Goal: Task Accomplishment & Management: Use online tool/utility

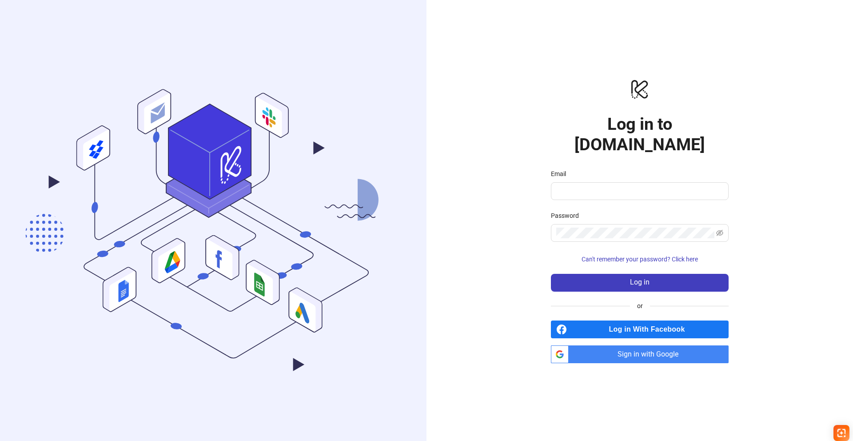
click at [611, 345] on span "Sign in with Google" at bounding box center [650, 354] width 156 height 18
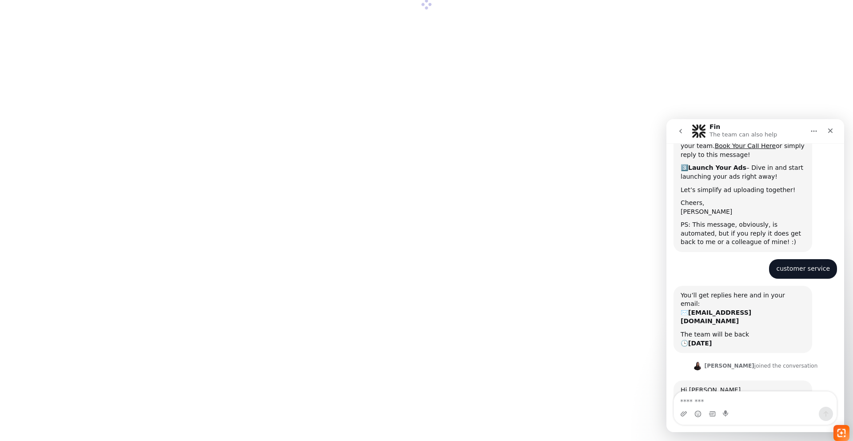
scroll to position [174, 0]
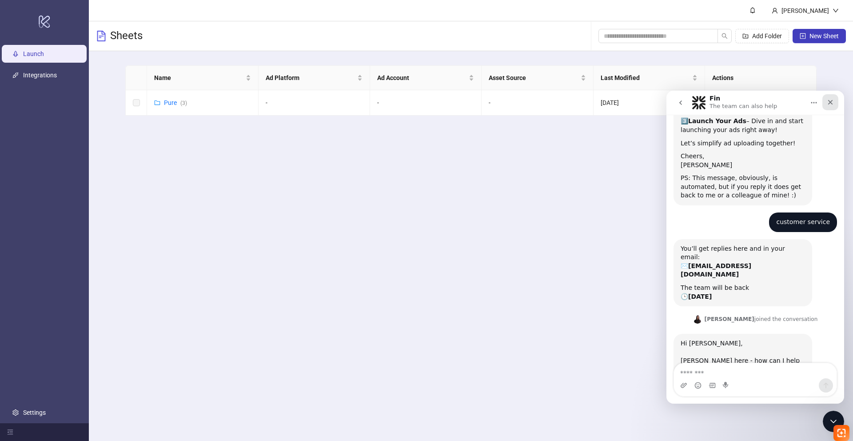
click at [833, 100] on icon "Close" at bounding box center [830, 102] width 7 height 7
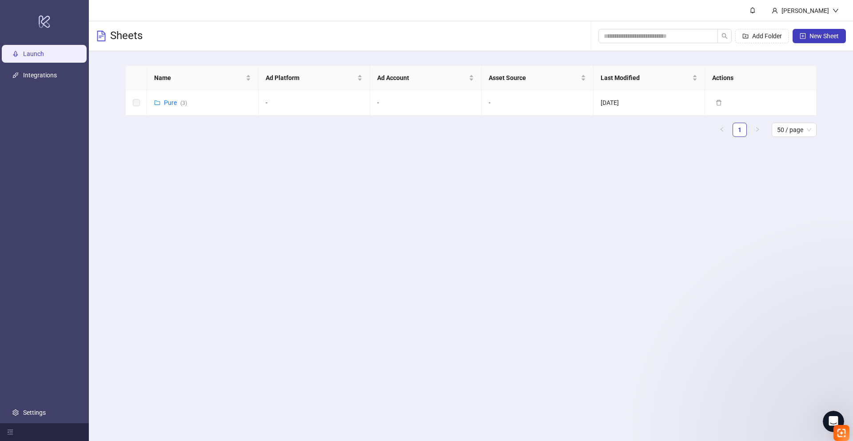
scroll to position [174, 0]
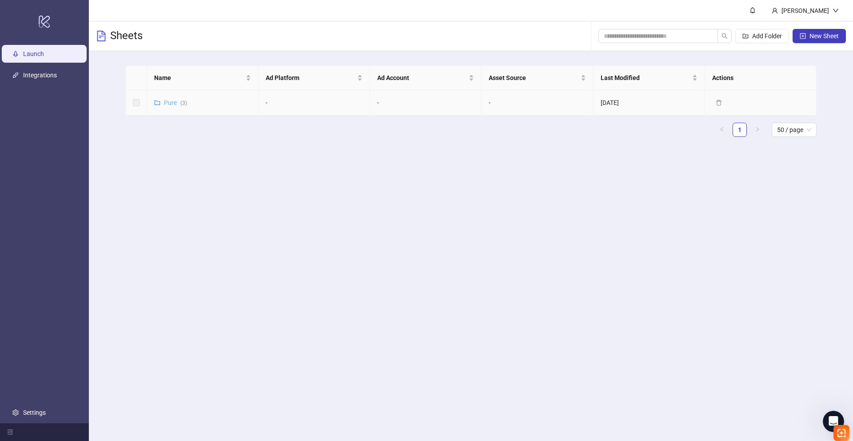
click at [168, 100] on link "Pure ( 3 )" at bounding box center [175, 102] width 23 height 7
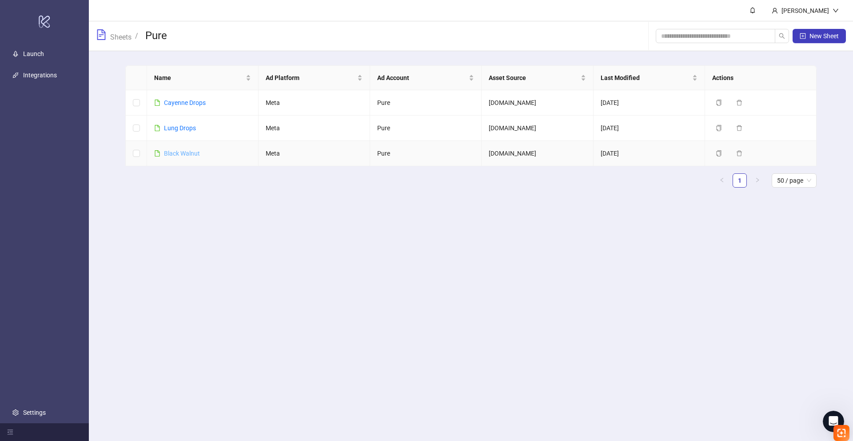
click at [189, 154] on link "Black Walnut" at bounding box center [182, 153] width 36 height 7
click at [186, 152] on link "Black Walnut" at bounding box center [182, 153] width 36 height 7
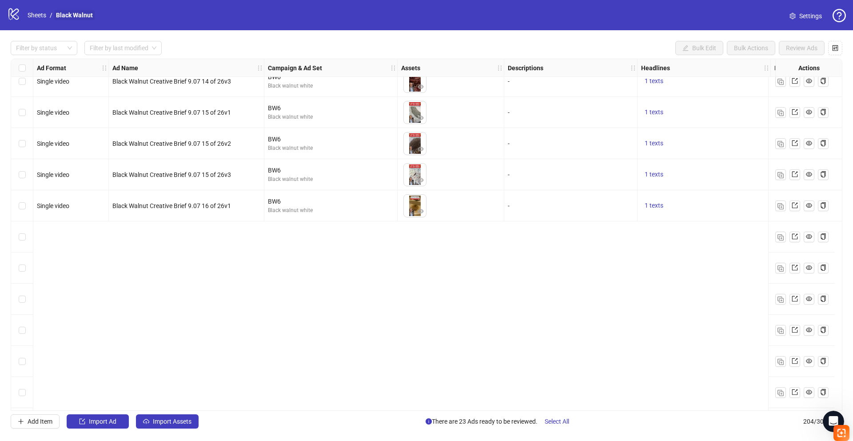
scroll to position [13, 0]
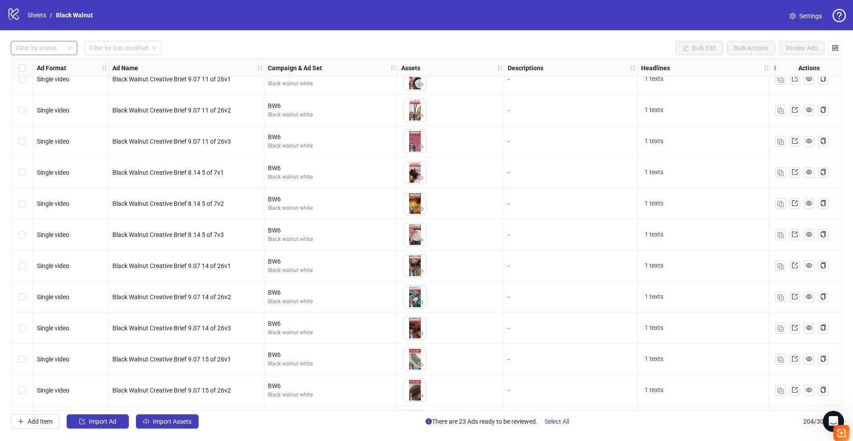
click at [59, 48] on div at bounding box center [39, 48] width 54 height 12
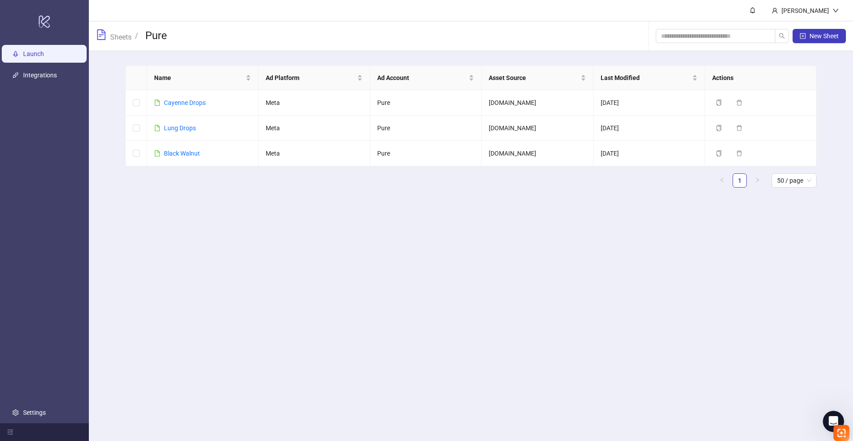
click at [44, 53] on link "Launch" at bounding box center [33, 53] width 21 height 7
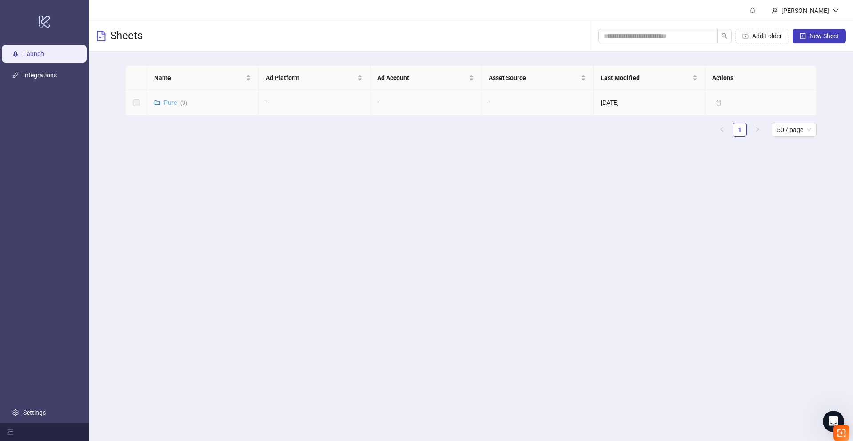
click at [169, 104] on link "Pure ( 3 )" at bounding box center [175, 102] width 23 height 7
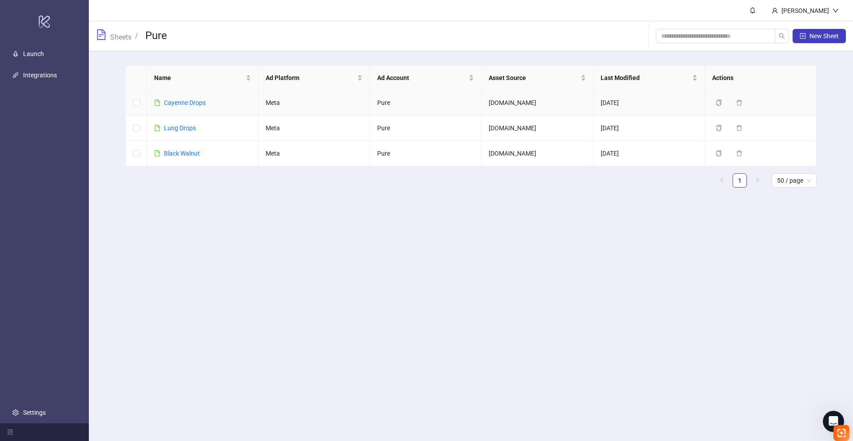
click at [169, 104] on link "Cayenne Drops" at bounding box center [185, 102] width 42 height 7
click at [803, 40] on button "New Sheet" at bounding box center [819, 36] width 53 height 14
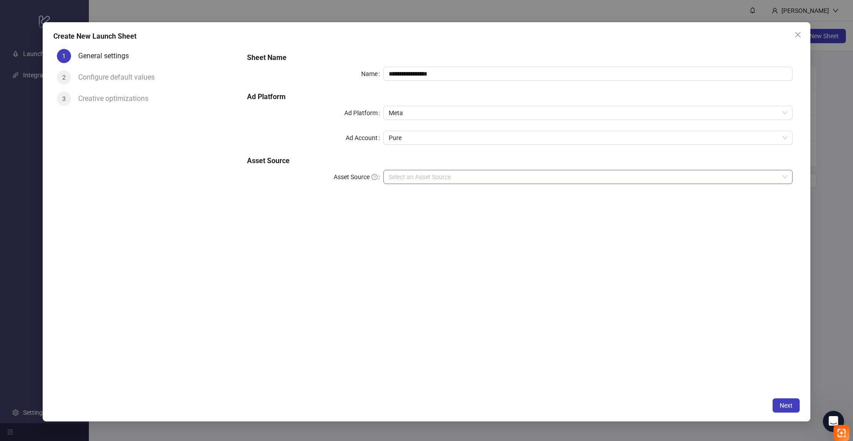
click at [432, 176] on input "Asset Source" at bounding box center [584, 176] width 391 height 13
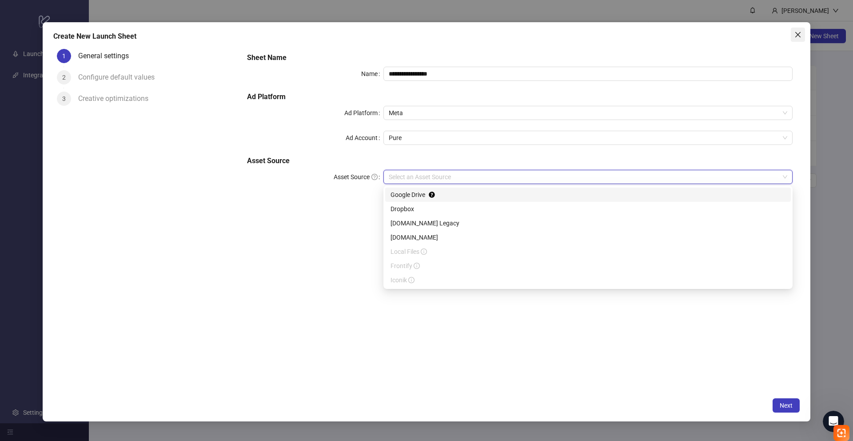
click at [796, 37] on icon "close" at bounding box center [798, 34] width 7 height 7
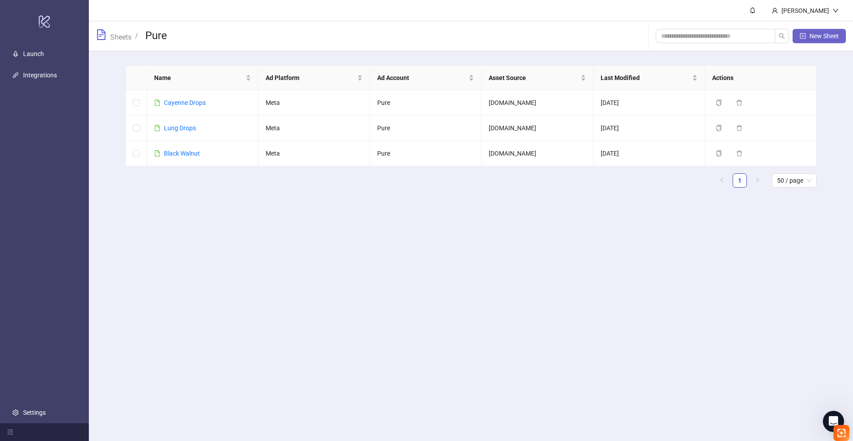
click at [808, 36] on button "New Sheet" at bounding box center [819, 36] width 53 height 14
type input "**********"
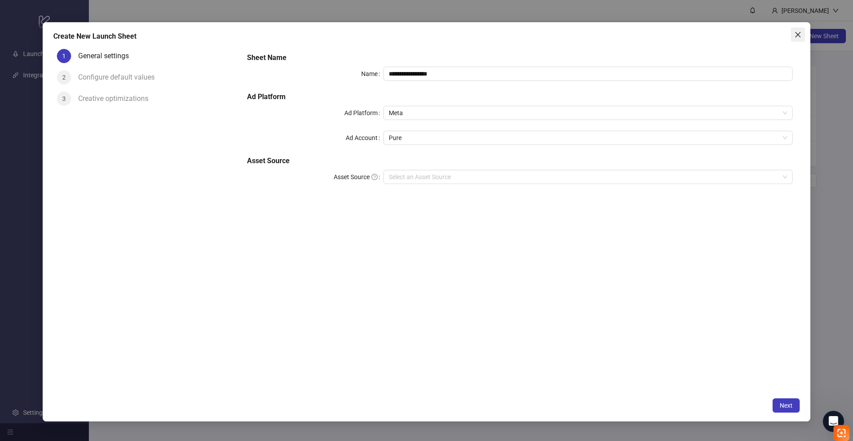
click at [800, 33] on icon "close" at bounding box center [798, 34] width 7 height 7
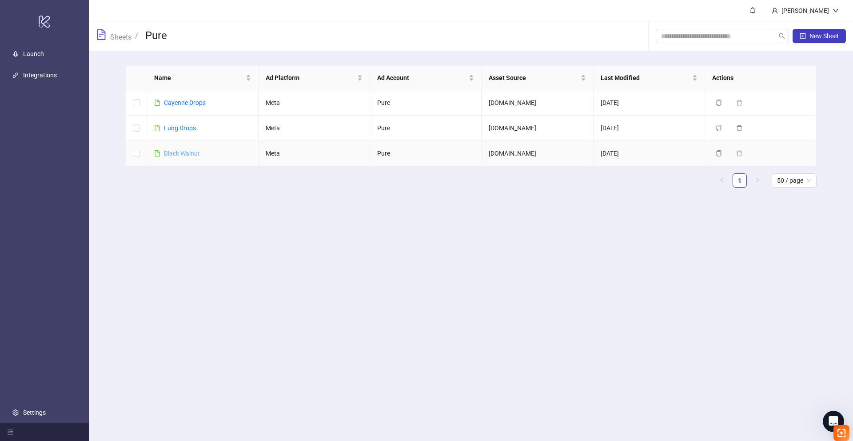
click at [187, 152] on link "Black Walnut" at bounding box center [182, 153] width 36 height 7
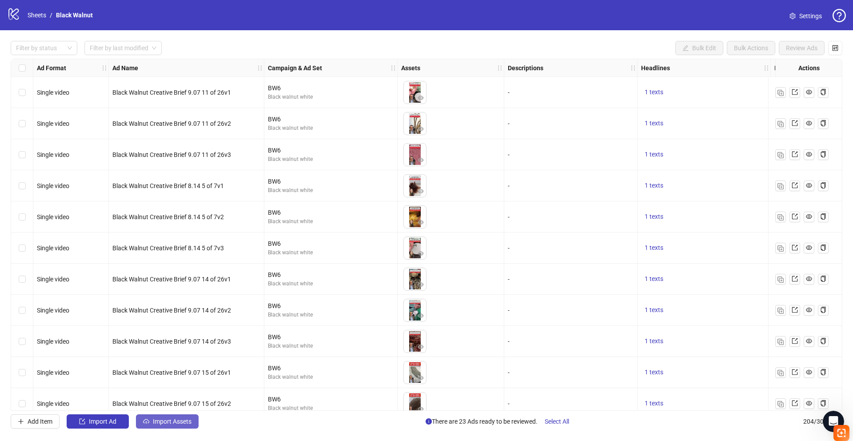
click at [166, 416] on button "Import Assets" at bounding box center [167, 421] width 63 height 14
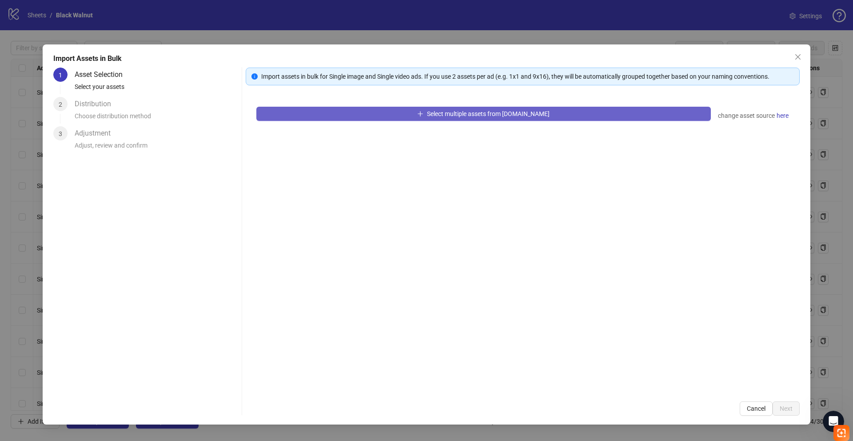
click at [479, 114] on span "Select multiple assets from [DOMAIN_NAME]" at bounding box center [488, 113] width 123 height 7
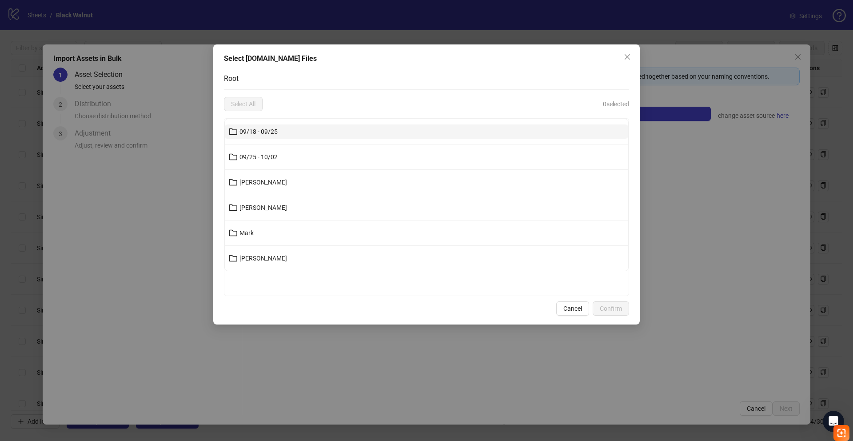
click at [292, 132] on button "09/18 - 09/25" at bounding box center [426, 131] width 403 height 14
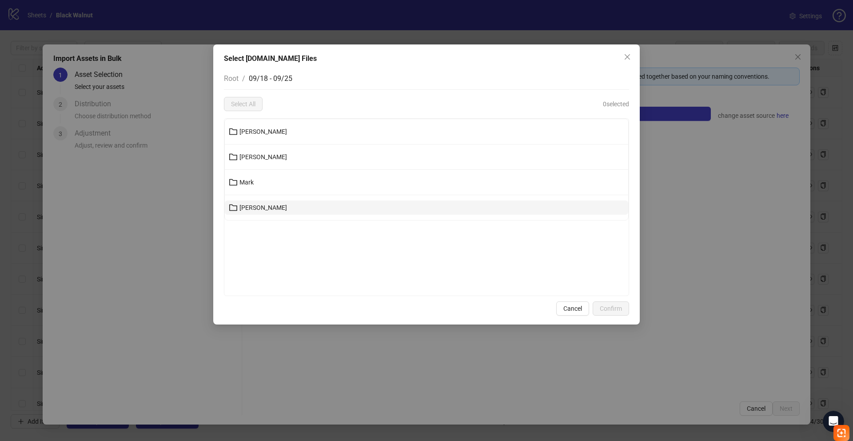
click at [267, 208] on button "Uriel" at bounding box center [426, 207] width 403 height 14
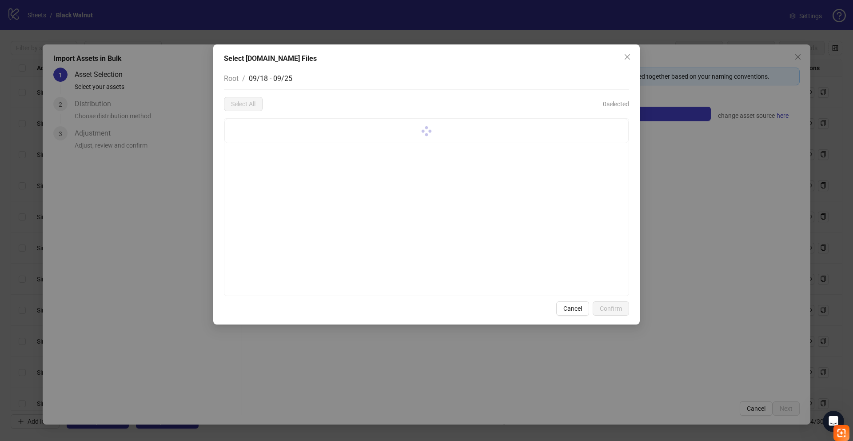
click at [267, 208] on div at bounding box center [426, 207] width 405 height 178
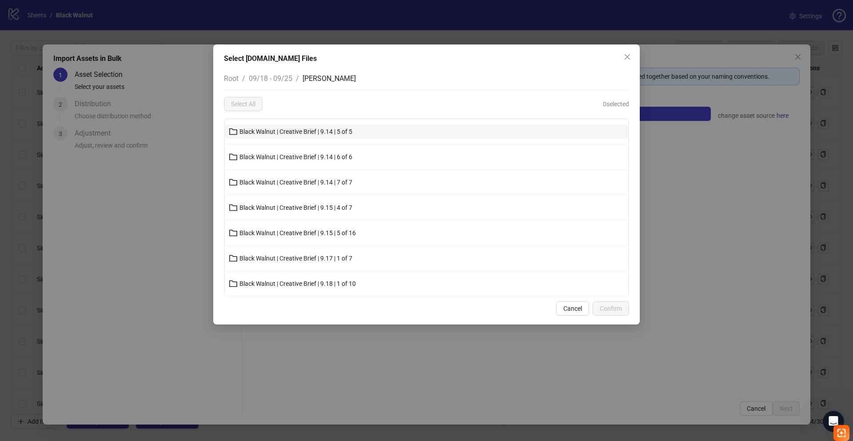
click at [265, 131] on span "Black Walnut | Creative Brief | 9.14 | 5 of 5" at bounding box center [296, 131] width 113 height 7
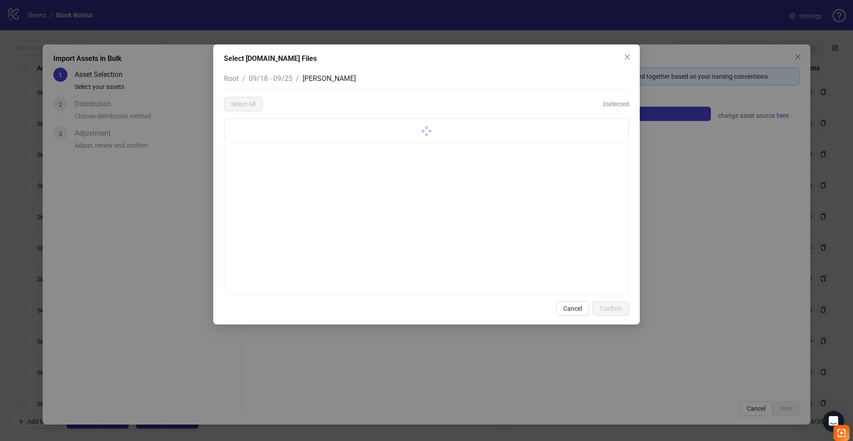
click at [265, 131] on div at bounding box center [426, 131] width 403 height 24
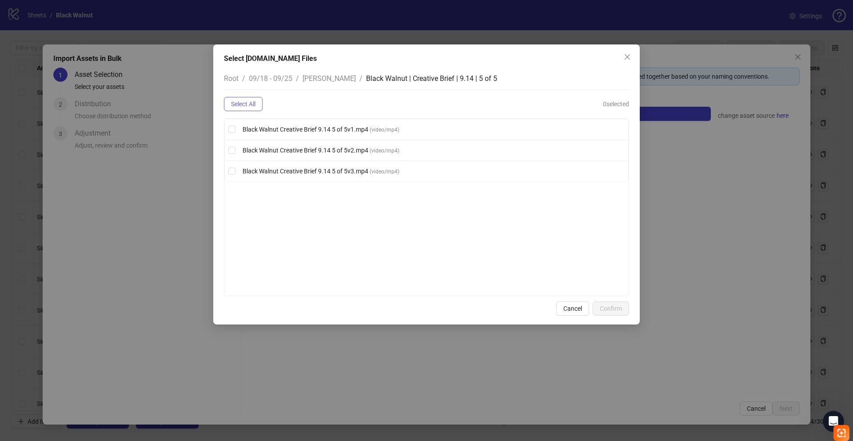
click at [242, 103] on span "Select All" at bounding box center [243, 103] width 24 height 7
click at [611, 308] on span "Confirm" at bounding box center [611, 308] width 22 height 7
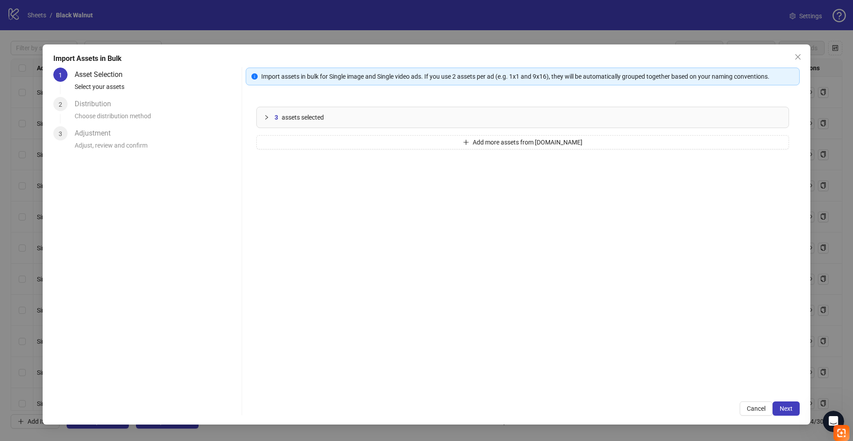
click at [351, 120] on div "3 assets selected" at bounding box center [528, 117] width 507 height 10
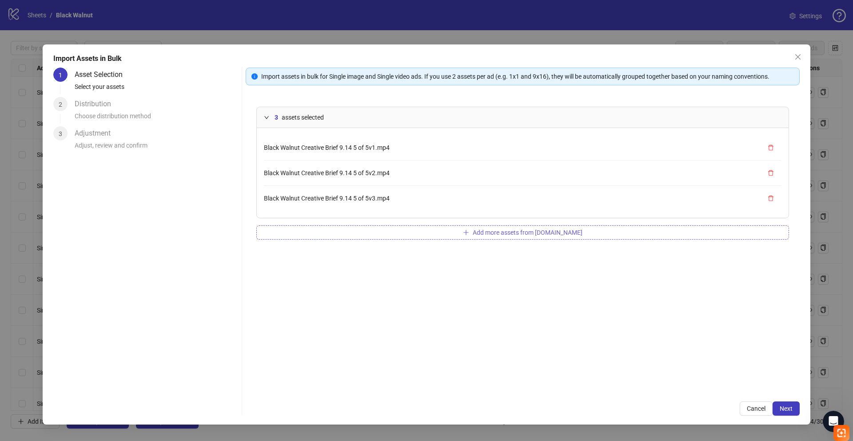
click at [387, 232] on button "Add more assets from Frame.io" at bounding box center [522, 232] width 533 height 14
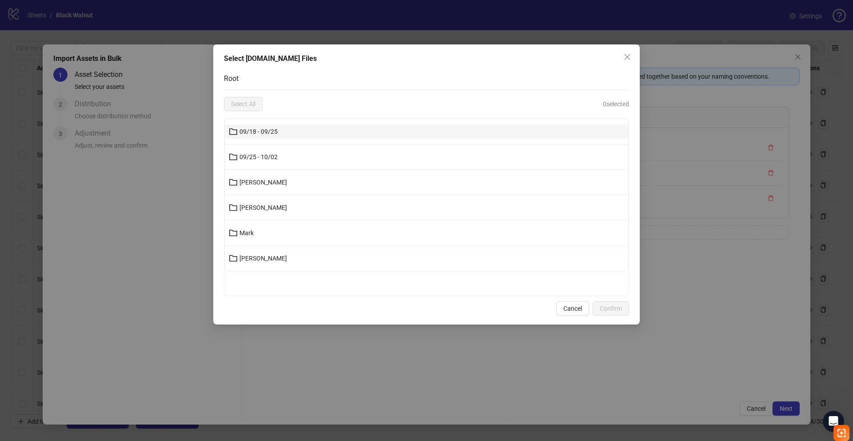
click at [311, 128] on button "09/18 - 09/25" at bounding box center [426, 131] width 403 height 14
click at [311, 128] on button "Joanna" at bounding box center [426, 131] width 403 height 14
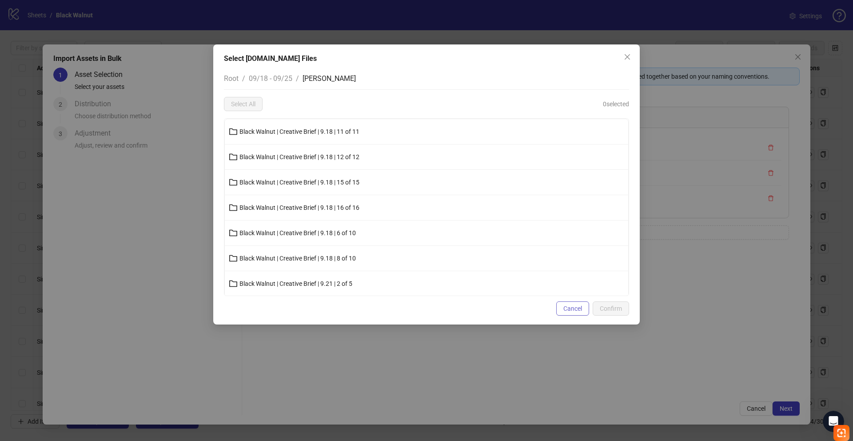
click at [575, 308] on span "Cancel" at bounding box center [572, 308] width 19 height 7
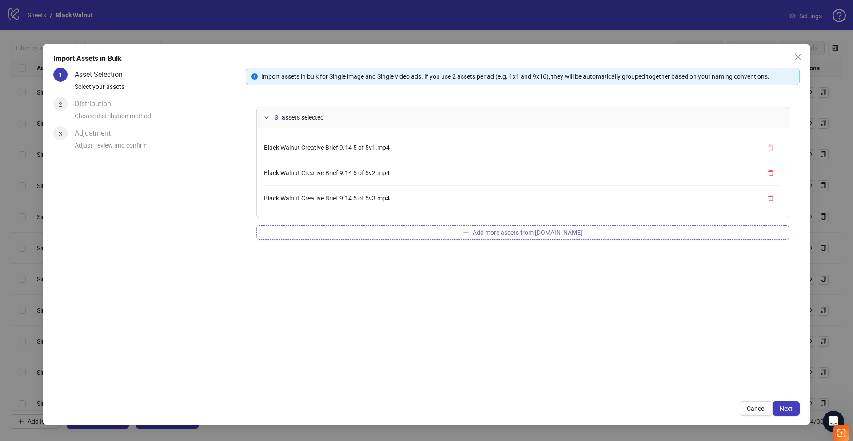
click at [487, 232] on span "Add more assets from Frame.io" at bounding box center [528, 232] width 110 height 7
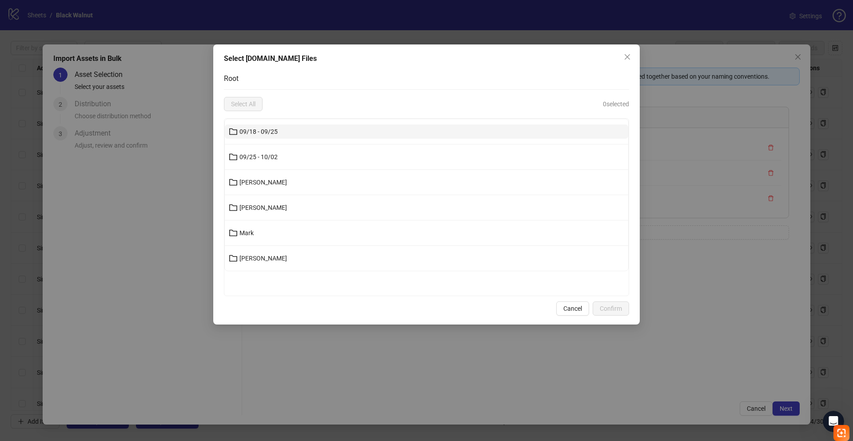
click at [356, 130] on button "09/18 - 09/25" at bounding box center [426, 131] width 403 height 14
click at [356, 130] on button "Joanna" at bounding box center [426, 131] width 403 height 14
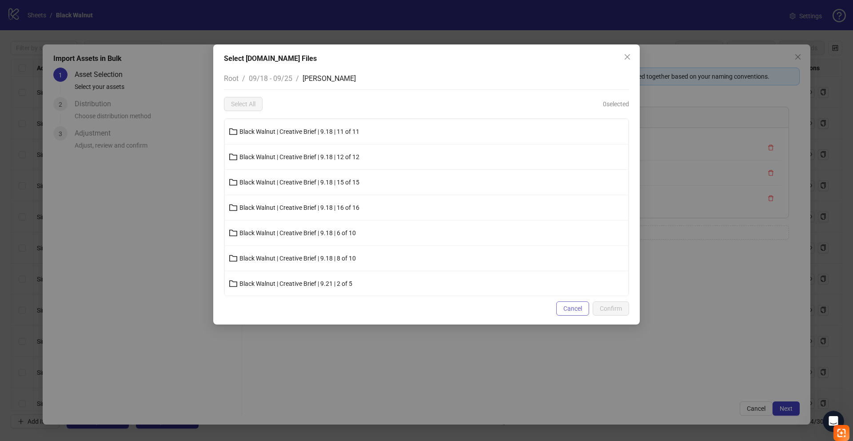
click at [564, 310] on span "Cancel" at bounding box center [572, 308] width 19 height 7
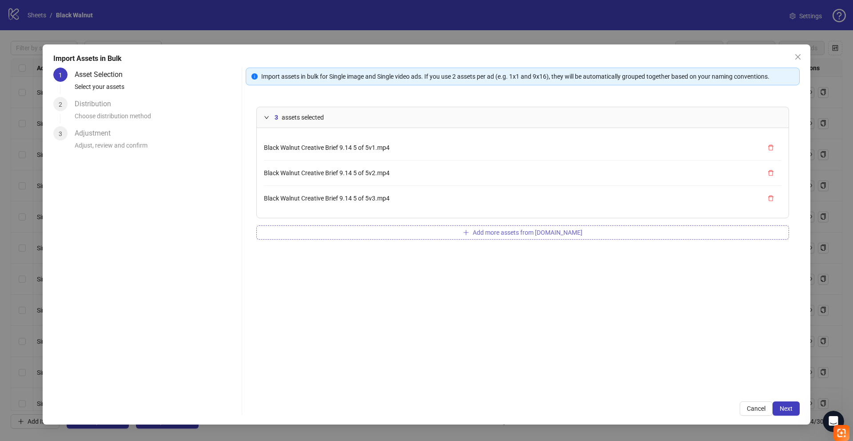
click at [455, 232] on button "Add more assets from Frame.io" at bounding box center [522, 232] width 533 height 14
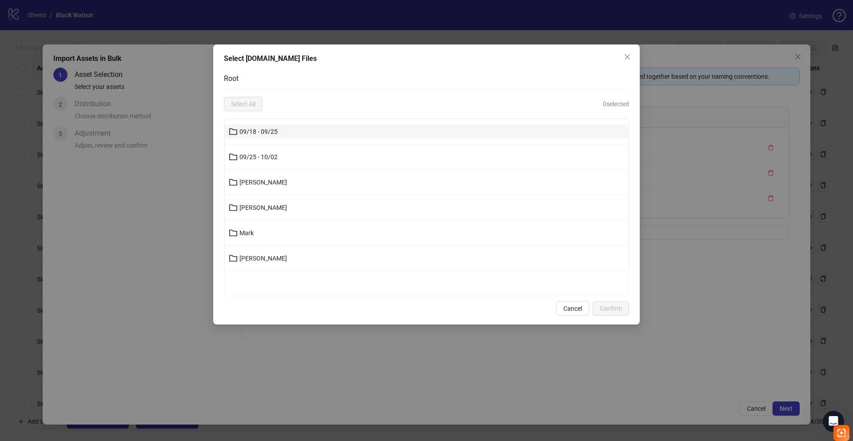
click at [361, 131] on button "09/18 - 09/25" at bounding box center [426, 131] width 403 height 14
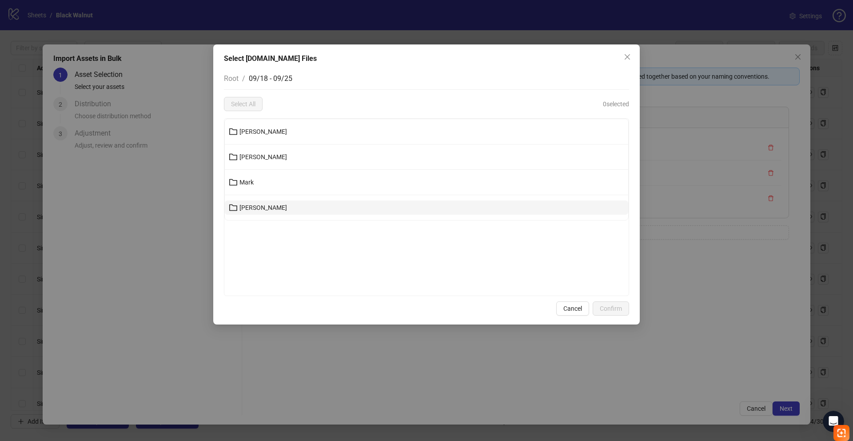
click at [306, 206] on button "Uriel" at bounding box center [426, 207] width 403 height 14
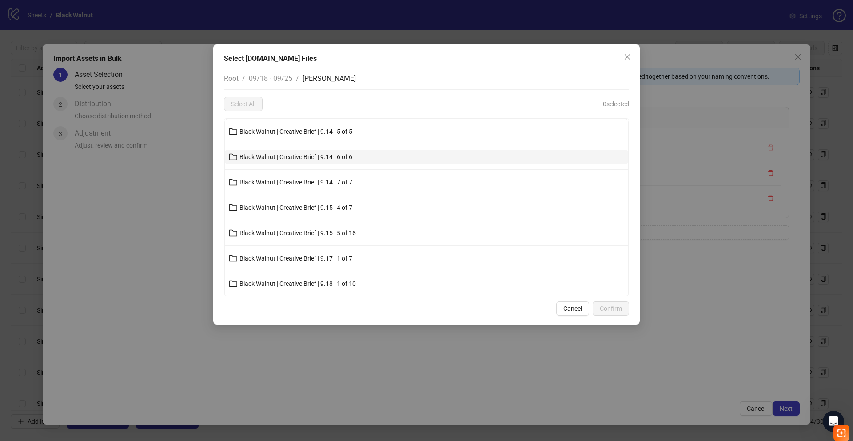
click at [306, 158] on span "Black Walnut | Creative Brief | 9.14 | 6 of 6" at bounding box center [296, 156] width 113 height 7
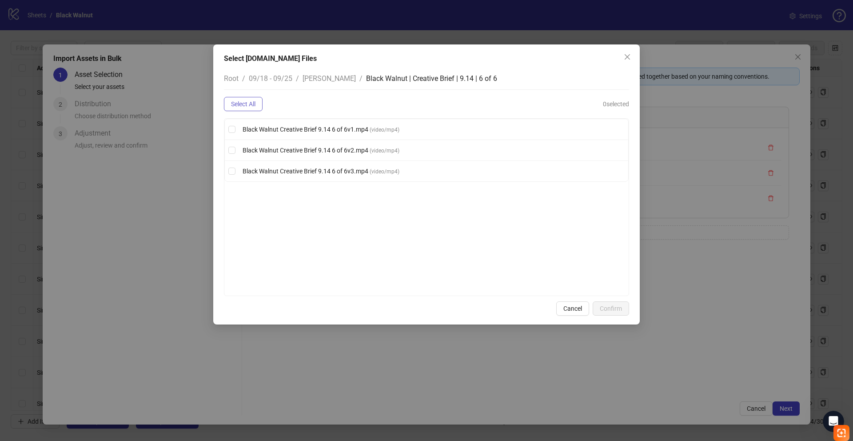
click at [253, 103] on span "Select All" at bounding box center [243, 103] width 24 height 7
click at [616, 311] on span "Confirm" at bounding box center [611, 308] width 22 height 7
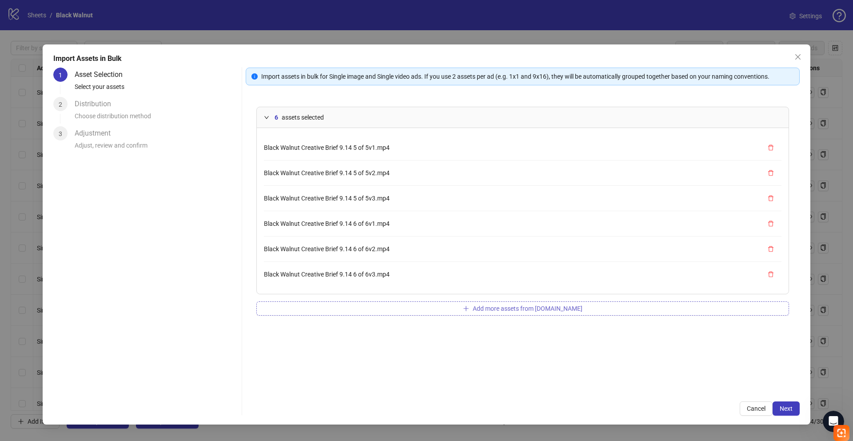
click at [492, 308] on span "Add more assets from Frame.io" at bounding box center [528, 308] width 110 height 7
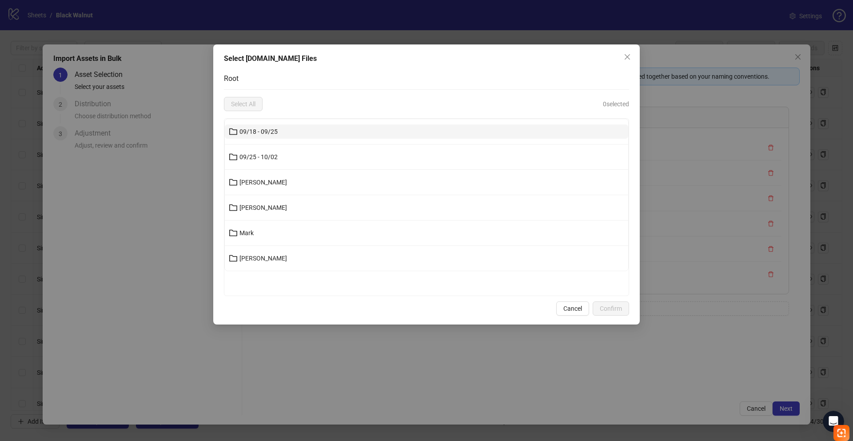
click at [275, 133] on span "09/18 - 09/25" at bounding box center [259, 131] width 38 height 7
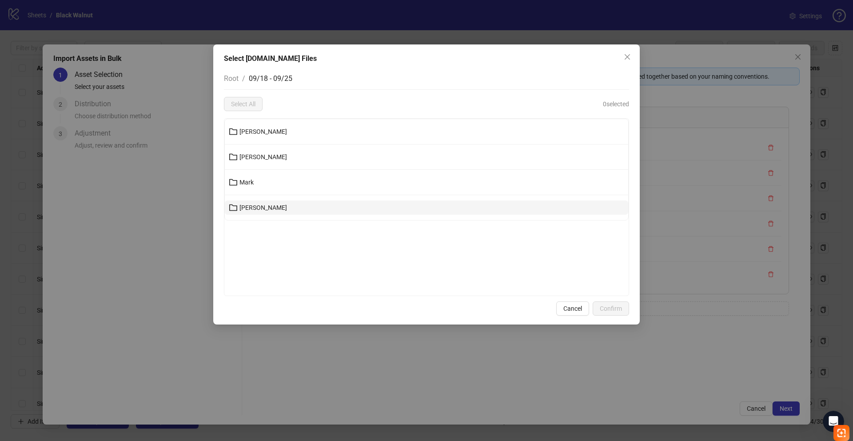
click at [260, 208] on button "Uriel" at bounding box center [426, 207] width 403 height 14
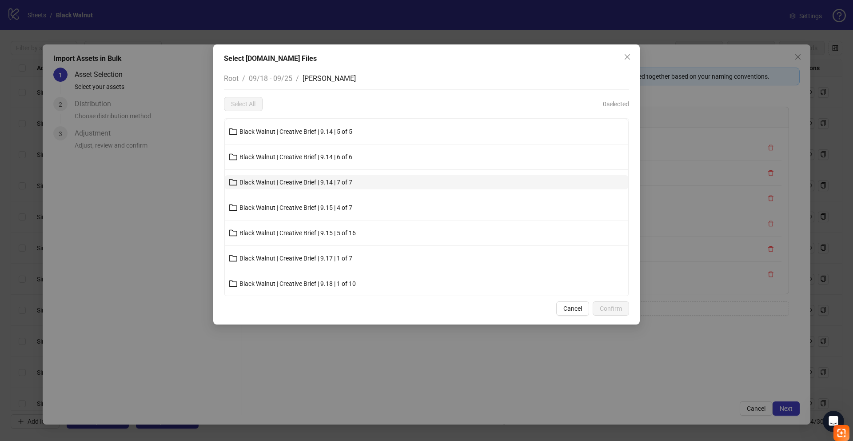
click at [283, 184] on span "Black Walnut | Creative Brief | 9.14 | 7 of 7" at bounding box center [296, 182] width 113 height 7
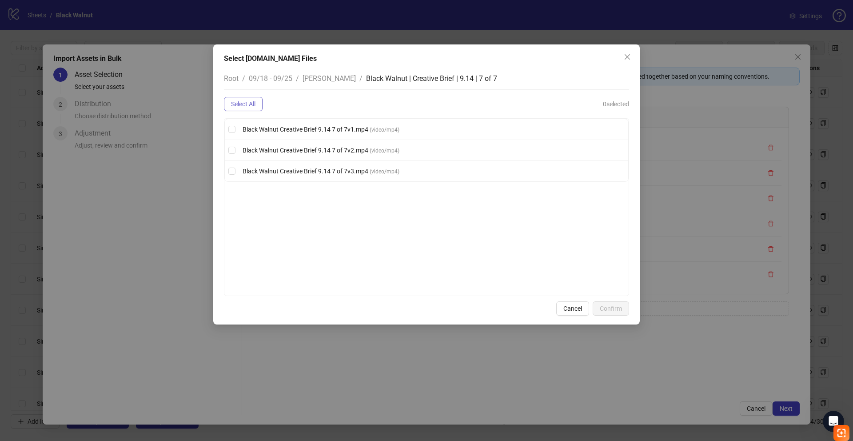
click at [251, 105] on span "Select All" at bounding box center [243, 103] width 24 height 7
click at [609, 307] on span "Confirm" at bounding box center [611, 308] width 22 height 7
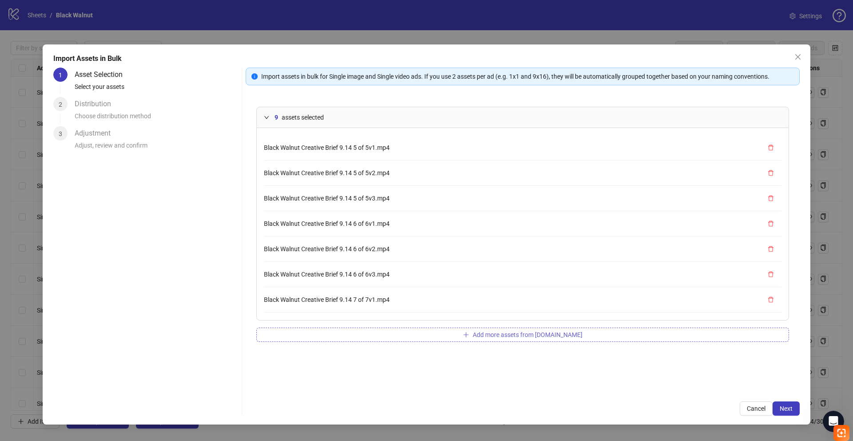
click at [405, 332] on button "Add more assets from Frame.io" at bounding box center [522, 334] width 533 height 14
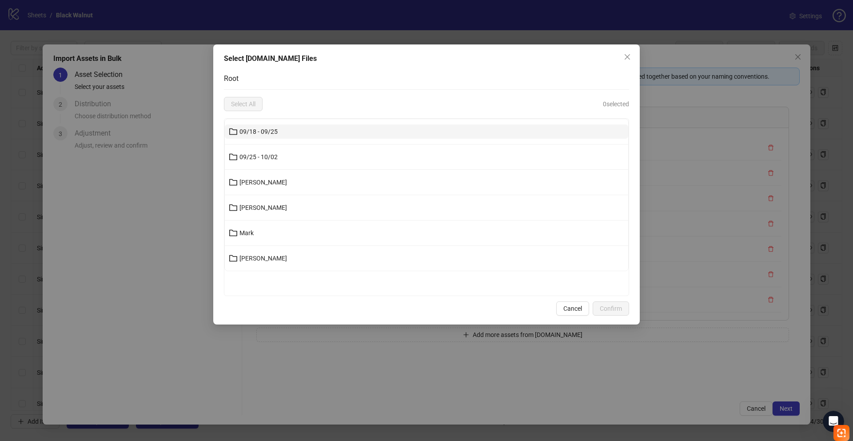
click at [303, 132] on button "09/18 - 09/25" at bounding box center [426, 131] width 403 height 14
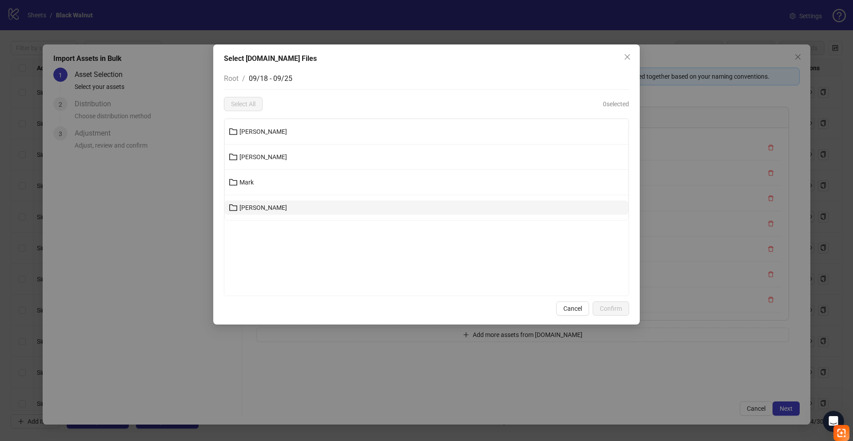
click at [279, 209] on button "Uriel" at bounding box center [426, 207] width 403 height 14
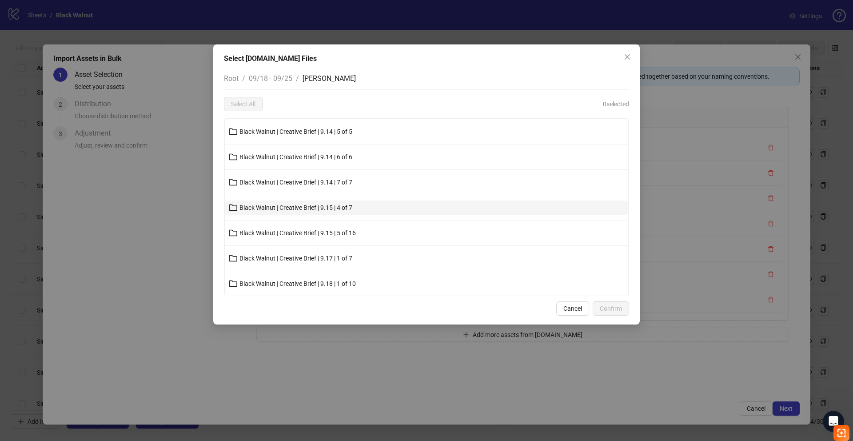
click at [290, 207] on span "Black Walnut | Creative Brief | 9.15 | 4 of 7" at bounding box center [296, 207] width 113 height 7
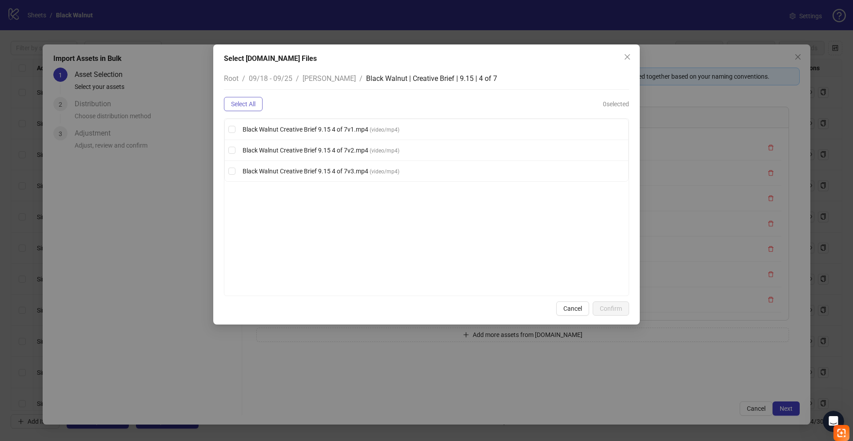
click at [238, 105] on span "Select All" at bounding box center [243, 103] width 24 height 7
click at [611, 311] on span "Confirm" at bounding box center [611, 308] width 22 height 7
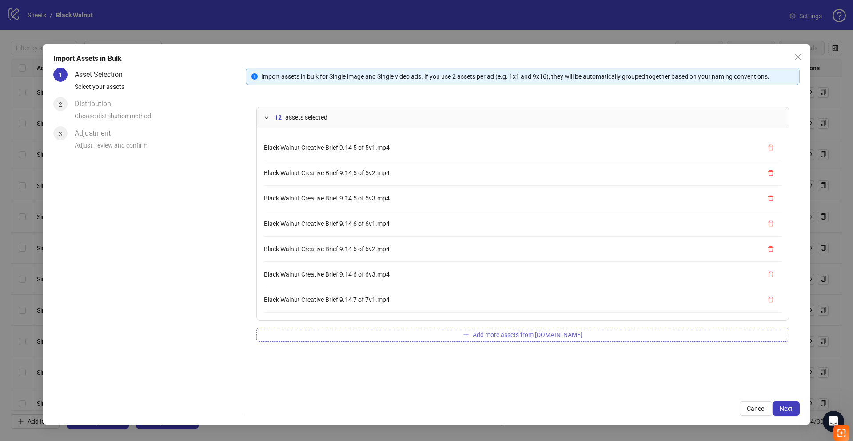
click at [501, 336] on span "Add more assets from Frame.io" at bounding box center [528, 334] width 110 height 7
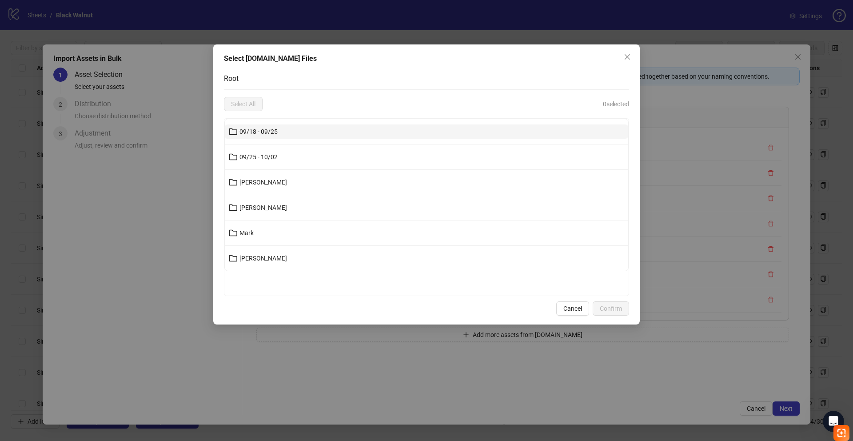
click at [279, 134] on button "09/18 - 09/25" at bounding box center [426, 131] width 403 height 14
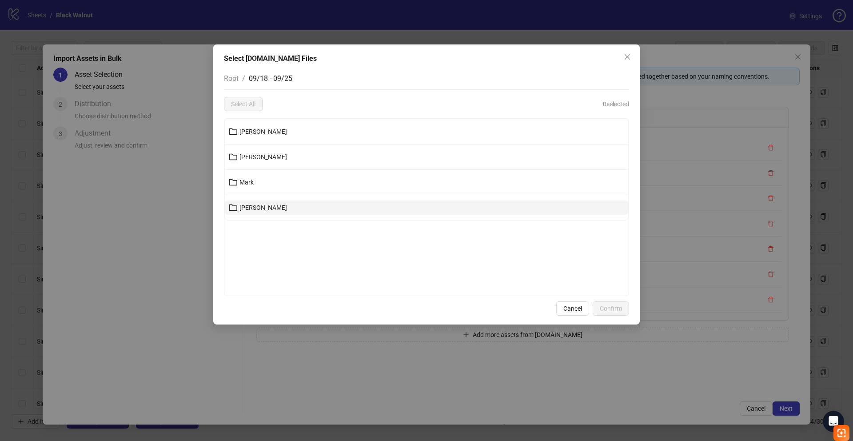
click at [276, 205] on button "Uriel" at bounding box center [426, 207] width 403 height 14
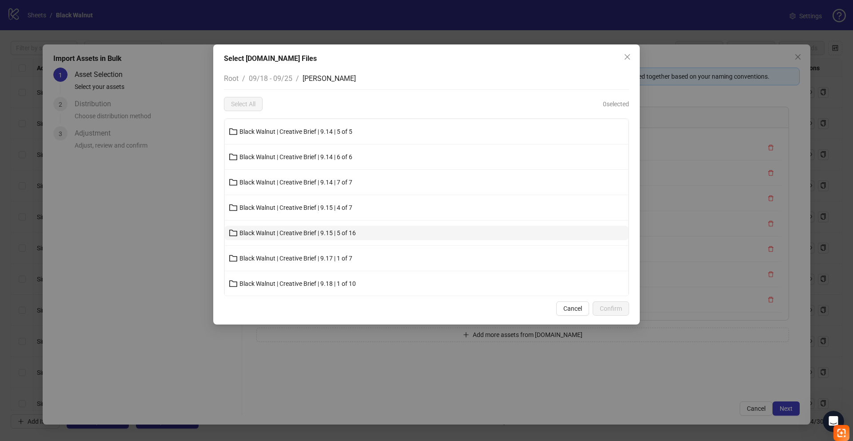
click at [262, 231] on span "Black Walnut | Creative Brief | 9.15 | 5 of 16" at bounding box center [298, 232] width 116 height 7
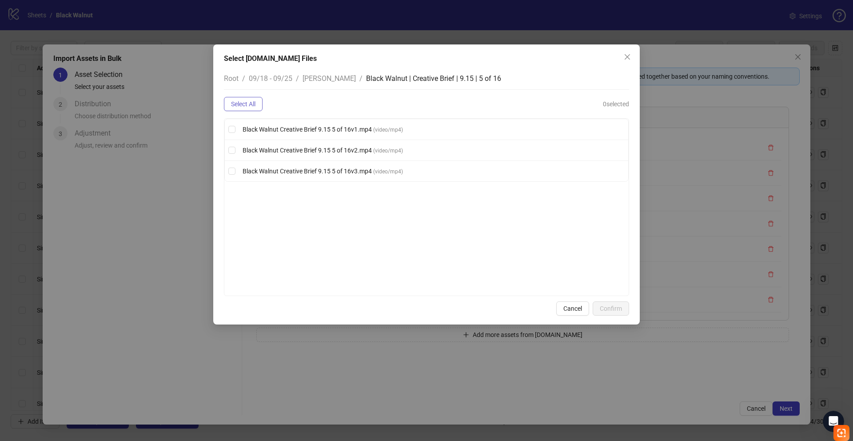
click at [248, 103] on span "Select All" at bounding box center [243, 103] width 24 height 7
click at [611, 309] on span "Confirm" at bounding box center [611, 308] width 22 height 7
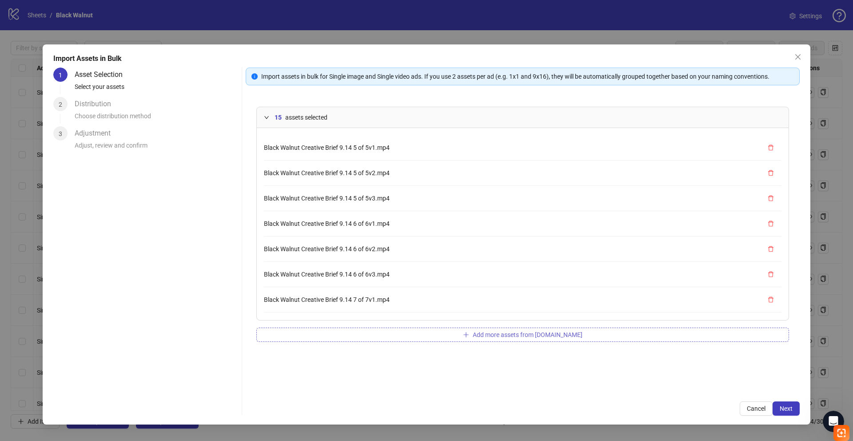
click at [539, 337] on span "Add more assets from Frame.io" at bounding box center [528, 334] width 110 height 7
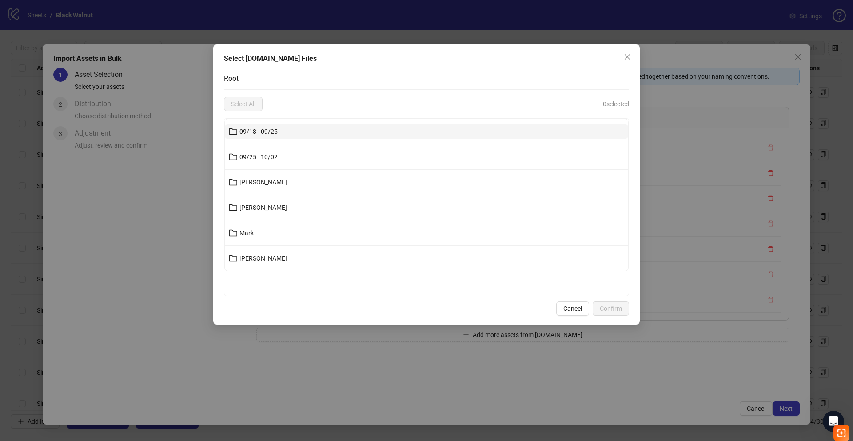
click at [344, 132] on button "09/18 - 09/25" at bounding box center [426, 131] width 403 height 14
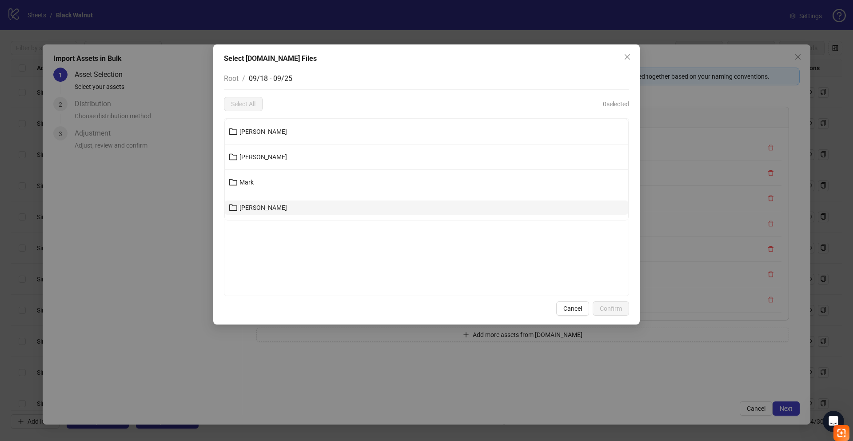
click at [299, 205] on button "Uriel" at bounding box center [426, 207] width 403 height 14
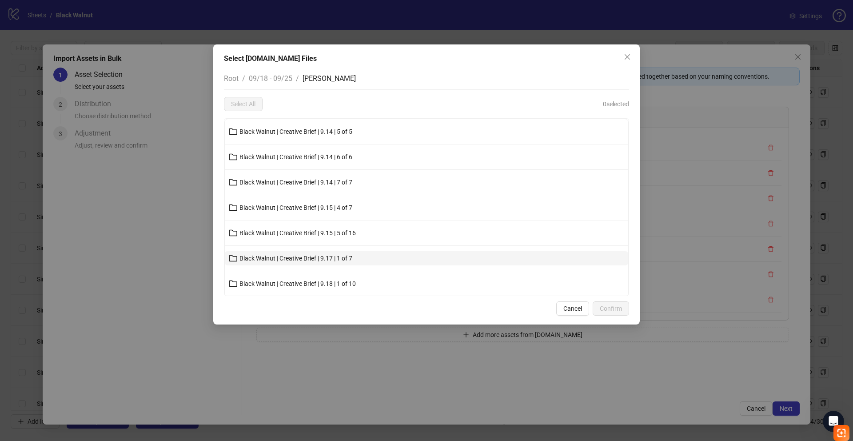
click at [273, 257] on span "Black Walnut | Creative Brief | 9.17 | 1 of 7" at bounding box center [296, 258] width 113 height 7
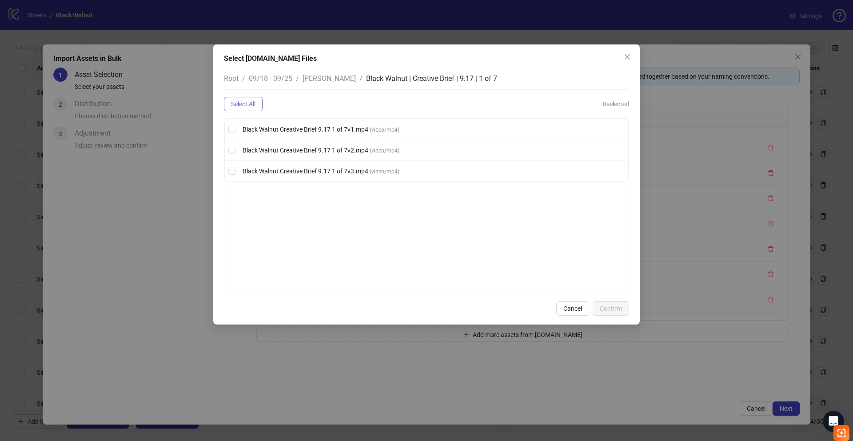
click at [242, 104] on span "Select All" at bounding box center [243, 103] width 24 height 7
click at [613, 308] on span "Confirm" at bounding box center [611, 308] width 22 height 7
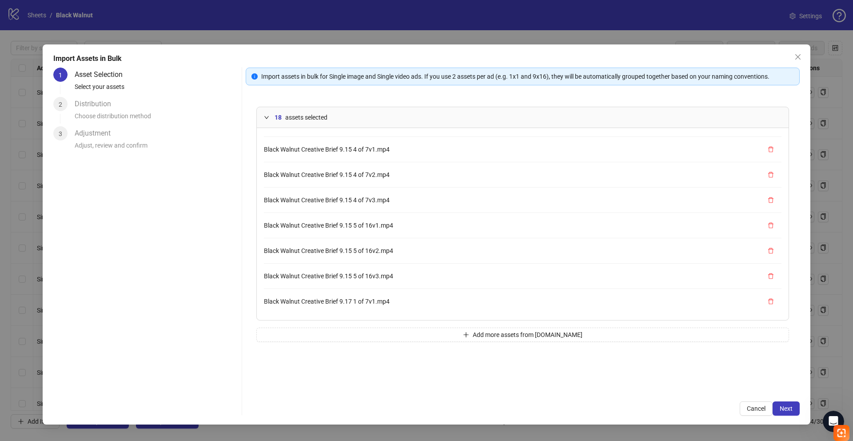
scroll to position [278, 0]
click at [371, 332] on button "Add more assets from Frame.io" at bounding box center [522, 334] width 533 height 14
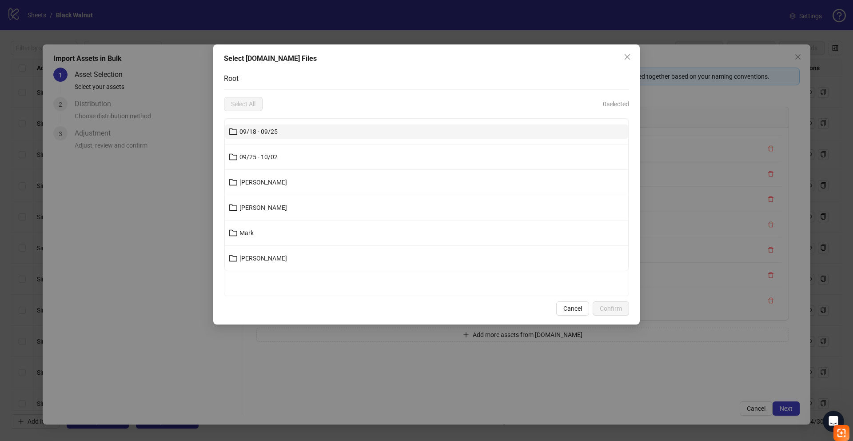
click at [307, 131] on button "09/18 - 09/25" at bounding box center [426, 131] width 403 height 14
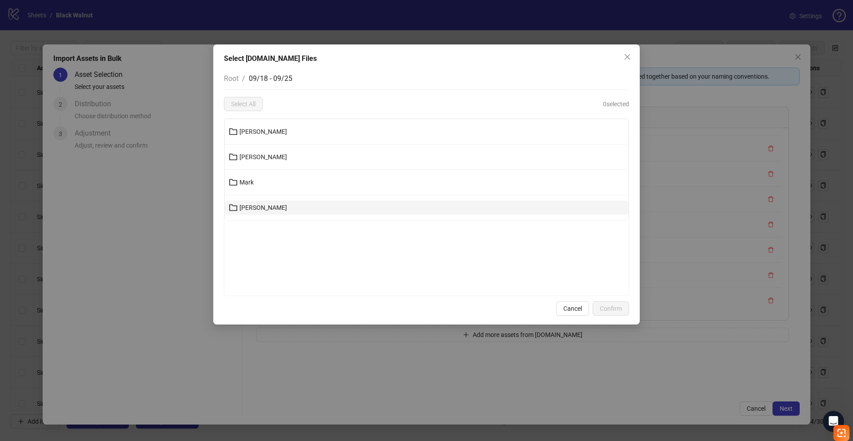
click at [260, 203] on button "Uriel" at bounding box center [426, 207] width 403 height 14
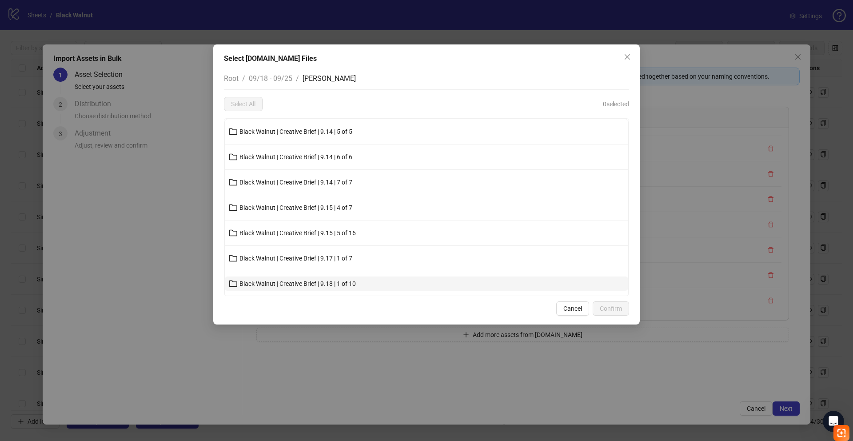
click at [343, 286] on span "Black Walnut | Creative Brief | 9.18 | 1 of 10" at bounding box center [298, 283] width 116 height 7
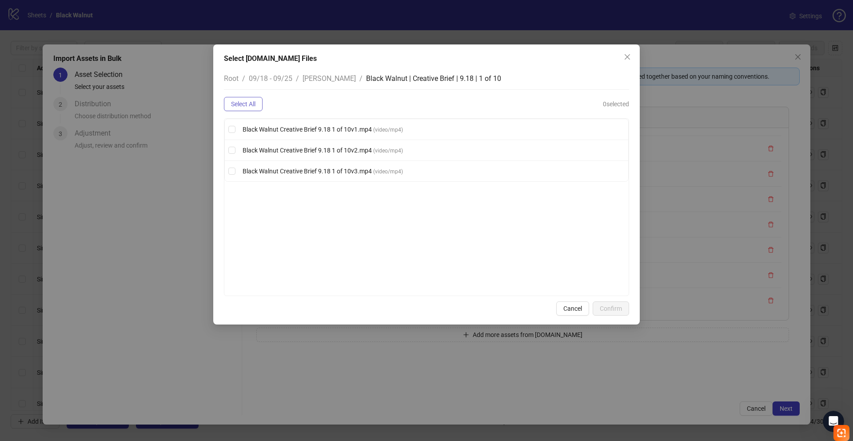
click at [256, 104] on span "Select All" at bounding box center [243, 103] width 24 height 7
click at [611, 308] on span "Confirm" at bounding box center [611, 308] width 22 height 7
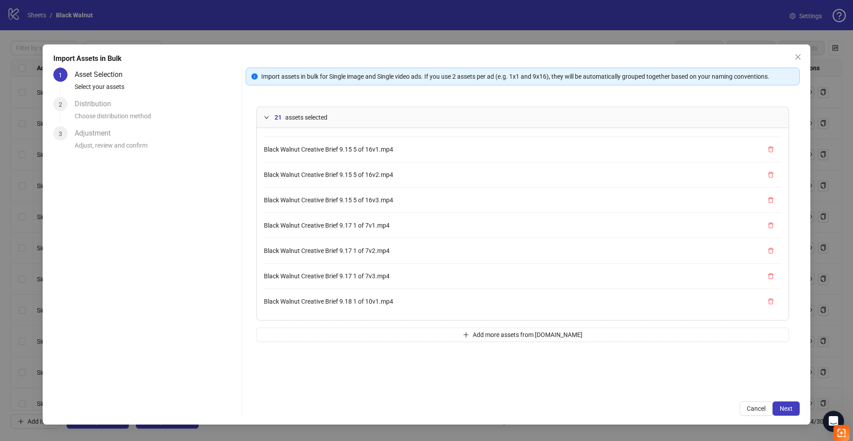
scroll to position [354, 0]
click at [787, 409] on span "Next" at bounding box center [786, 408] width 13 height 7
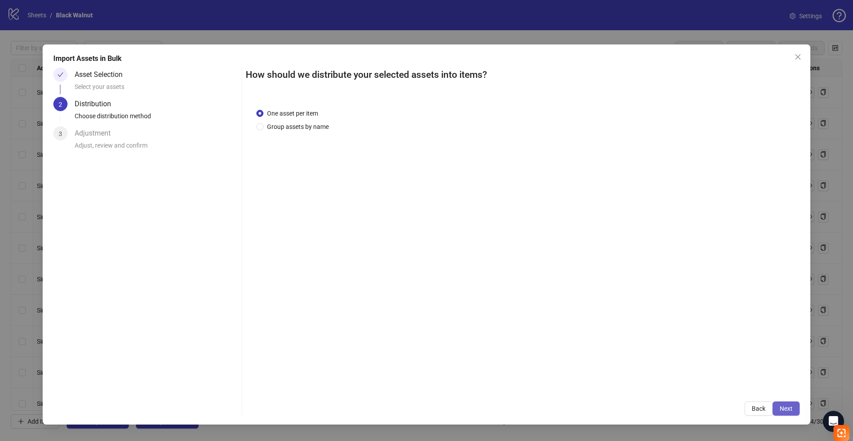
click at [784, 410] on span "Next" at bounding box center [786, 408] width 13 height 7
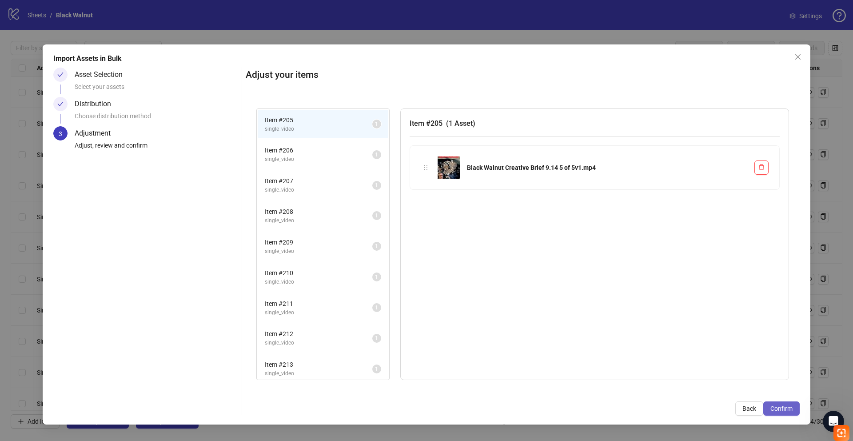
click at [787, 405] on span "Confirm" at bounding box center [782, 408] width 22 height 7
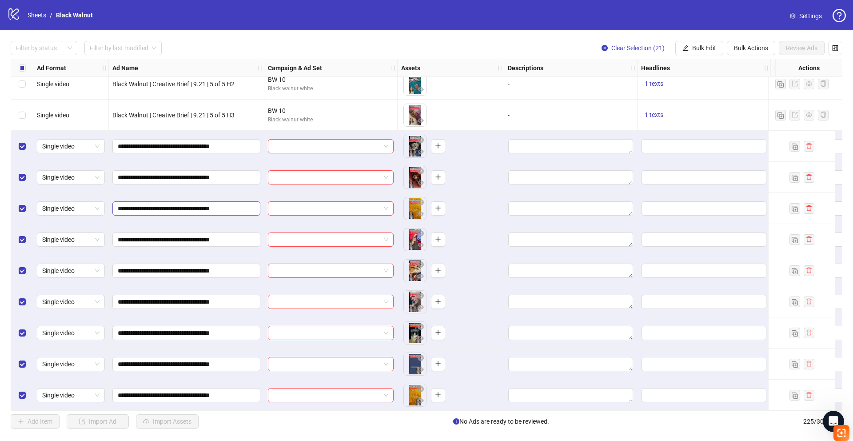
scroll to position [6307, 0]
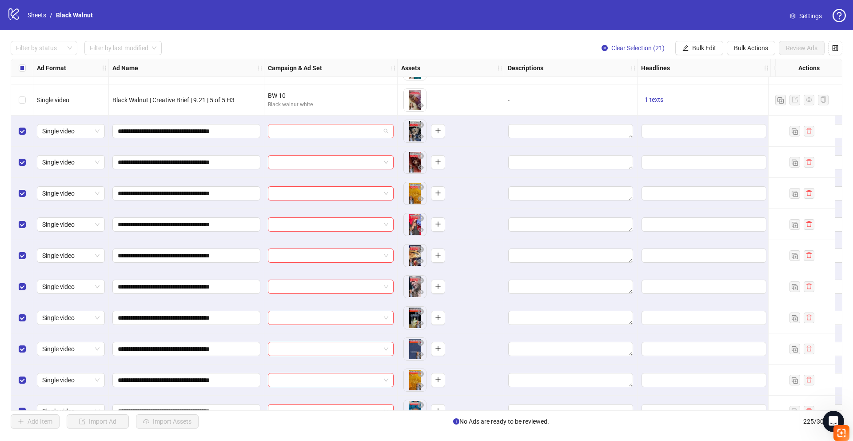
click at [359, 131] on input "search" at bounding box center [326, 130] width 107 height 13
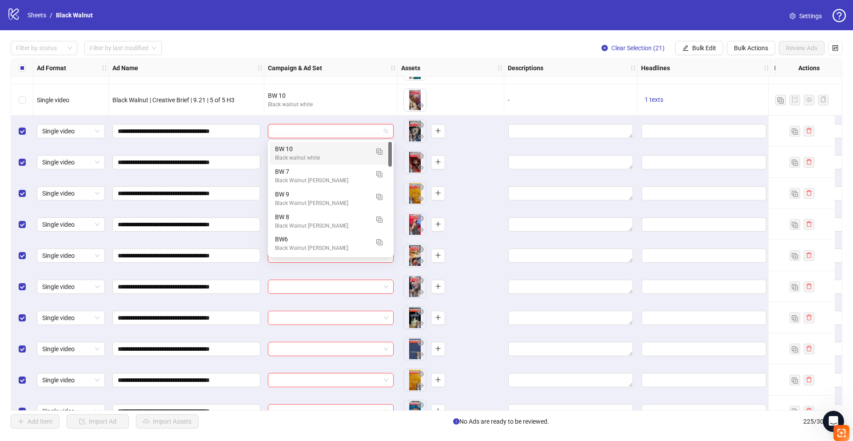
click at [359, 131] on input "search" at bounding box center [326, 130] width 107 height 13
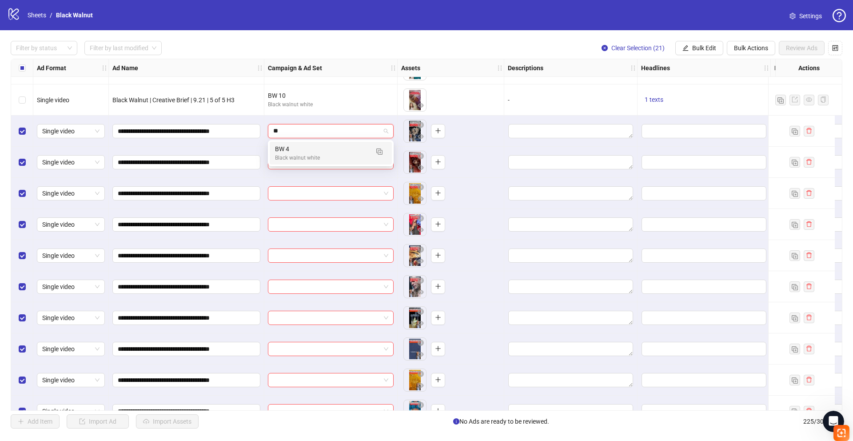
type input "*"
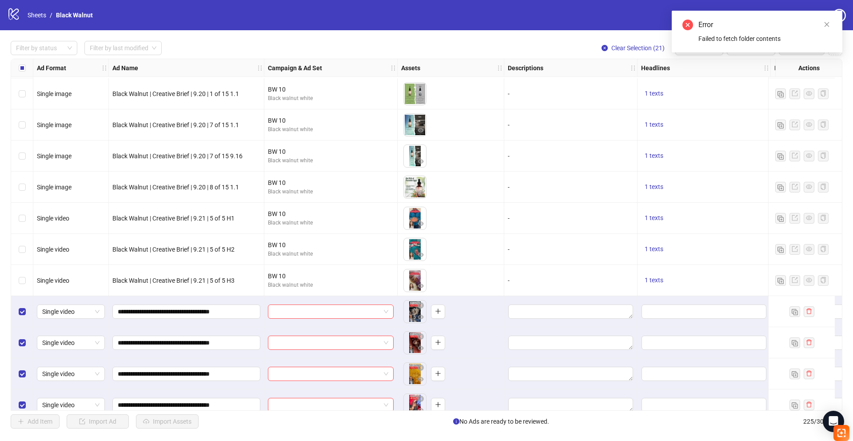
scroll to position [6179, 0]
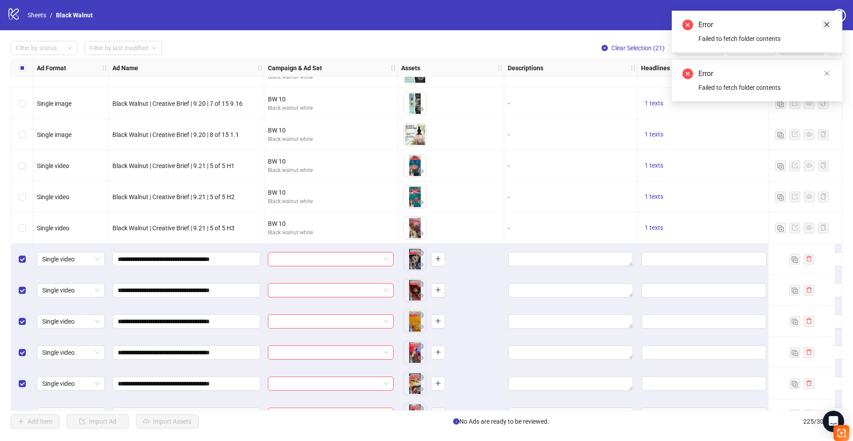
click at [828, 24] on icon "close" at bounding box center [827, 24] width 6 height 6
click at [827, 27] on icon "close" at bounding box center [827, 24] width 6 height 6
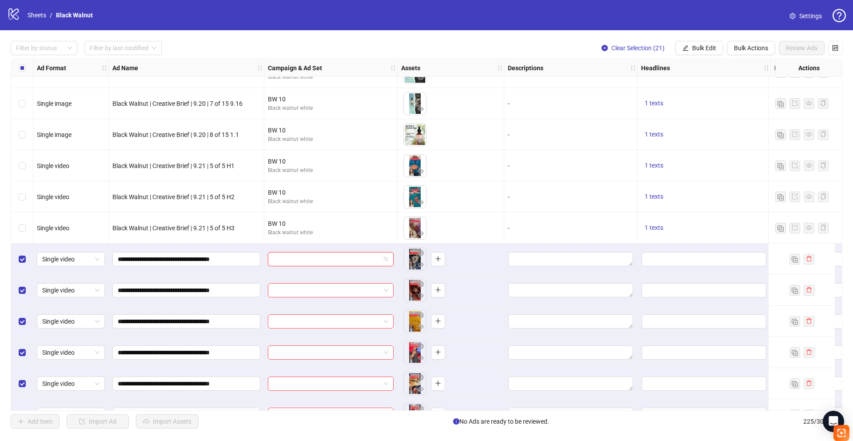
click at [360, 257] on input "search" at bounding box center [326, 258] width 107 height 13
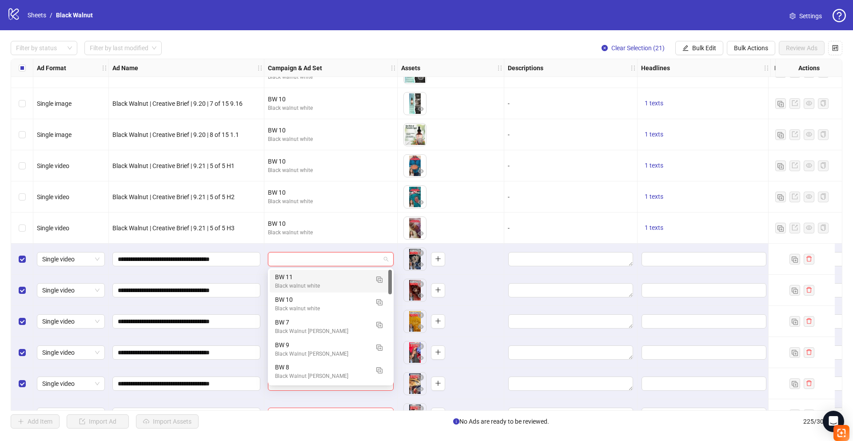
click at [328, 279] on div "BW 11" at bounding box center [322, 277] width 94 height 10
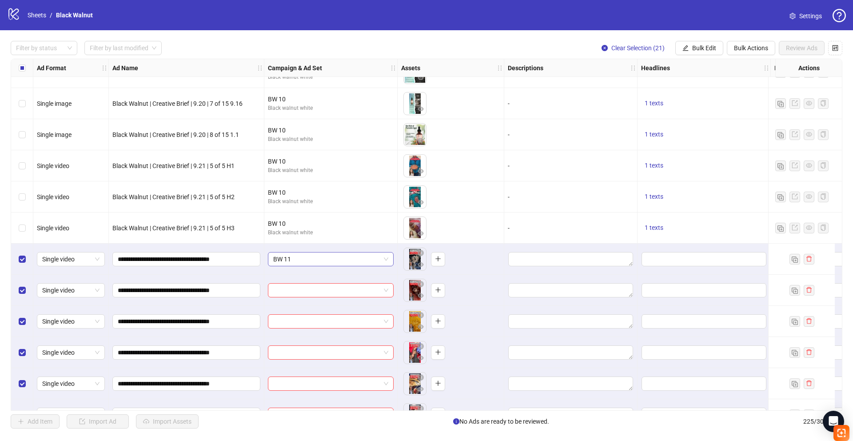
click at [339, 258] on span "BW 11" at bounding box center [330, 258] width 115 height 13
click at [379, 260] on span "BW 11" at bounding box center [330, 258] width 115 height 13
click at [699, 46] on span "Bulk Edit" at bounding box center [704, 47] width 24 height 7
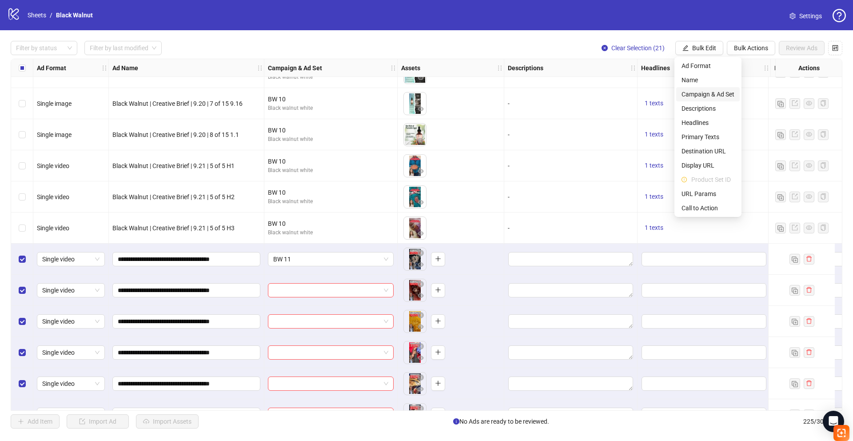
click at [711, 93] on span "Campaign & Ad Set" at bounding box center [708, 94] width 53 height 10
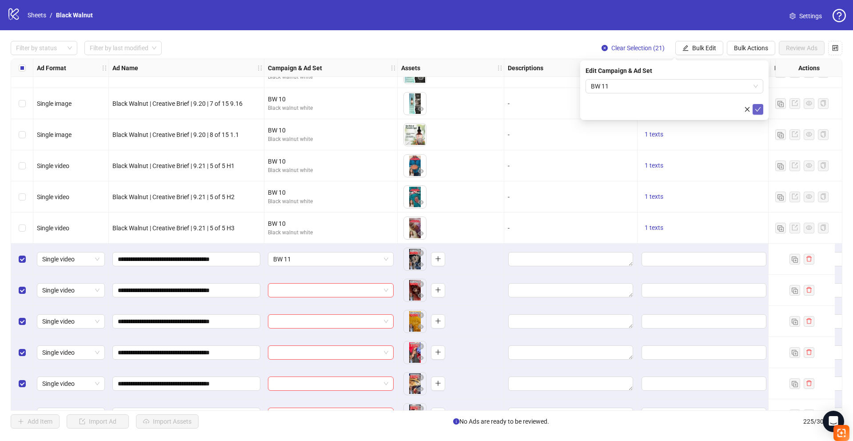
click at [758, 111] on icon "check" at bounding box center [758, 109] width 6 height 4
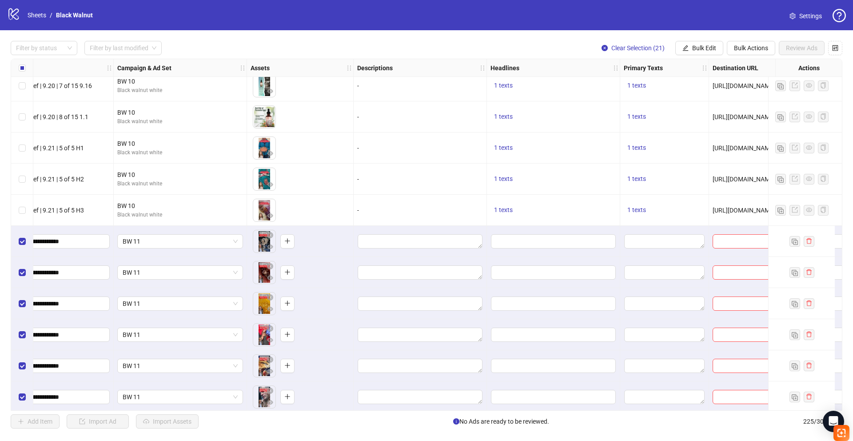
scroll to position [6197, 155]
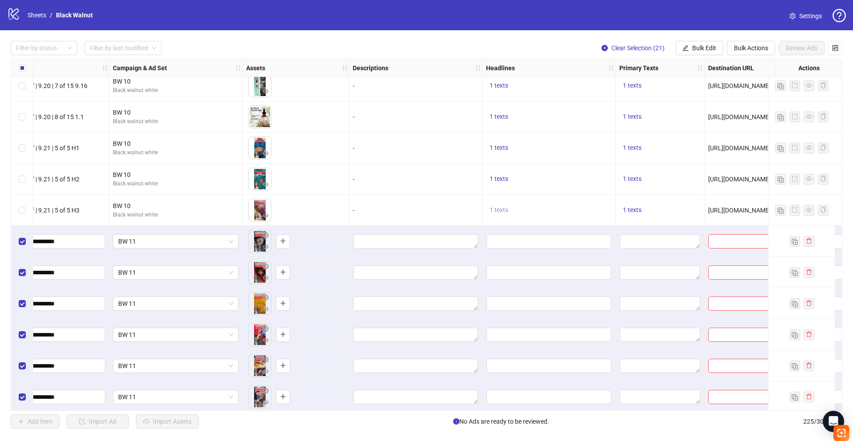
click at [500, 209] on span "1 texts" at bounding box center [499, 209] width 19 height 7
drag, startPoint x: 603, startPoint y: 207, endPoint x: 552, endPoint y: 198, distance: 51.9
click at [552, 198] on div "Unlock Your Body's Fullest Potential" at bounding box center [589, 203] width 74 height 20
copy div "Unlock Your Body's Fullest Potential"
click at [539, 251] on div at bounding box center [549, 241] width 133 height 31
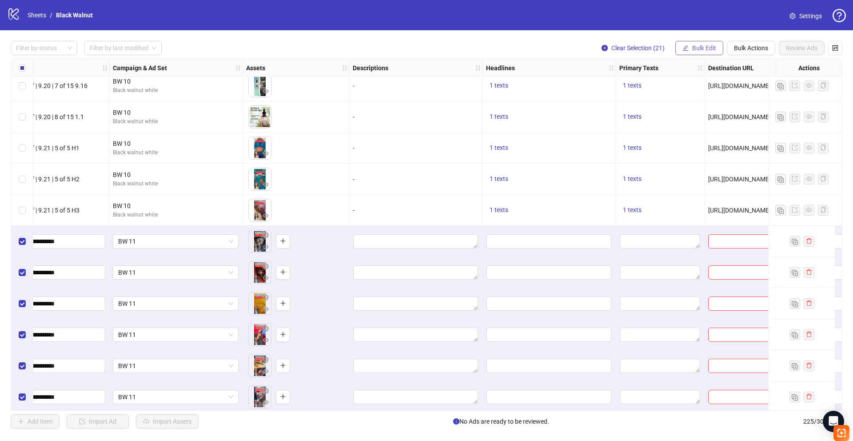
click at [695, 49] on span "Bulk Edit" at bounding box center [704, 47] width 24 height 7
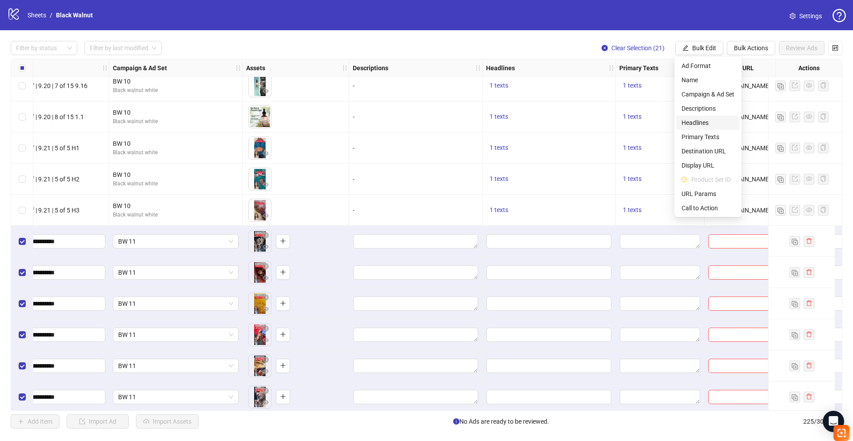
click at [705, 119] on span "Headlines" at bounding box center [708, 123] width 53 height 10
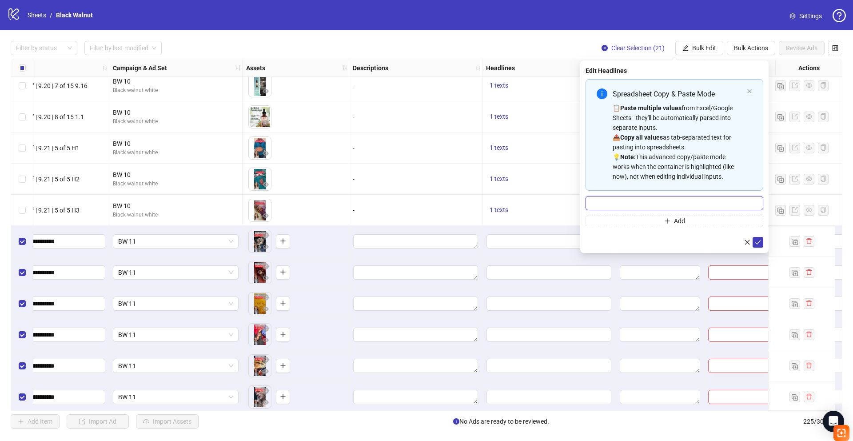
click at [654, 200] on input "Multi-input container - paste or copy values" at bounding box center [675, 203] width 178 height 14
paste input "**********"
type input "**********"
click at [757, 243] on icon "check" at bounding box center [758, 242] width 6 height 6
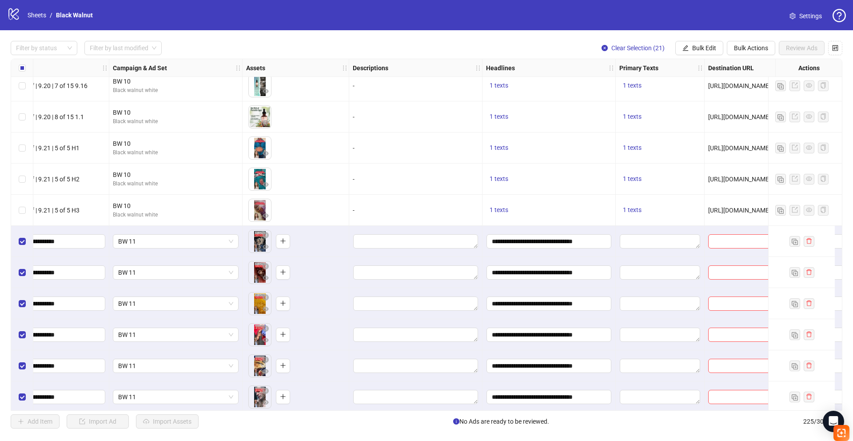
scroll to position [6197, 172]
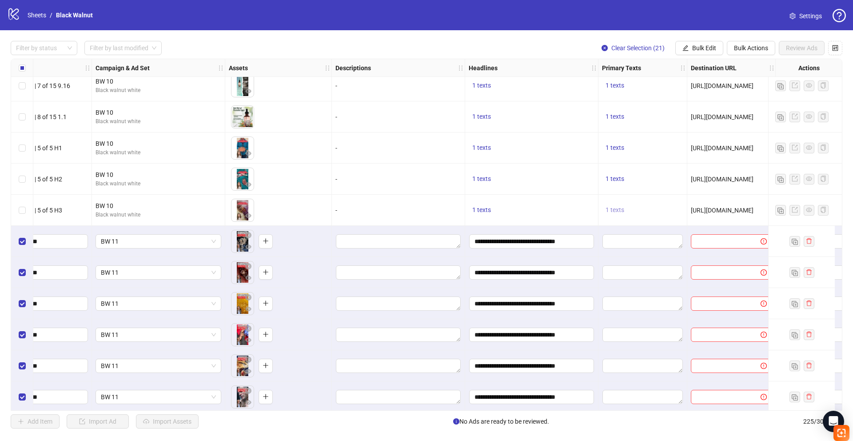
click at [615, 209] on span "1 texts" at bounding box center [615, 209] width 19 height 7
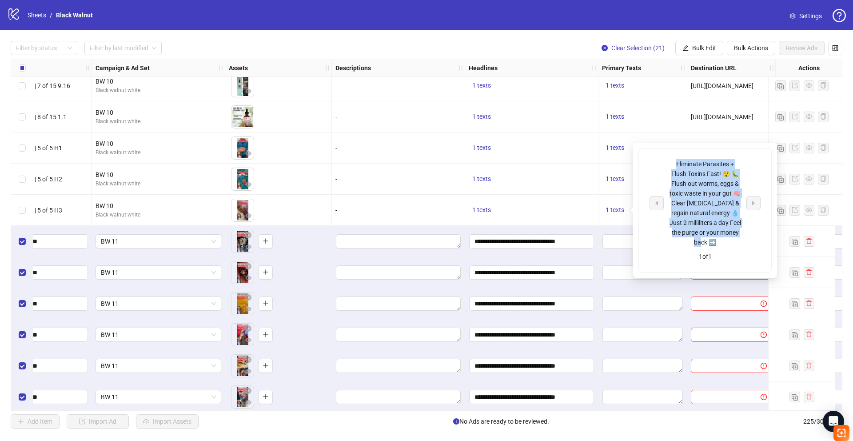
drag, startPoint x: 711, startPoint y: 243, endPoint x: 670, endPoint y: 160, distance: 92.6
click at [670, 160] on div "Eliminate Parasites + Flush Toxins Fast! 😲 🐛 Flush out worms, eggs & toxic wast…" at bounding box center [705, 203] width 74 height 88
copy div "Eliminate Parasites + Flush Toxins Fast! 😲 🐛 Flush out worms, eggs & toxic wast…"
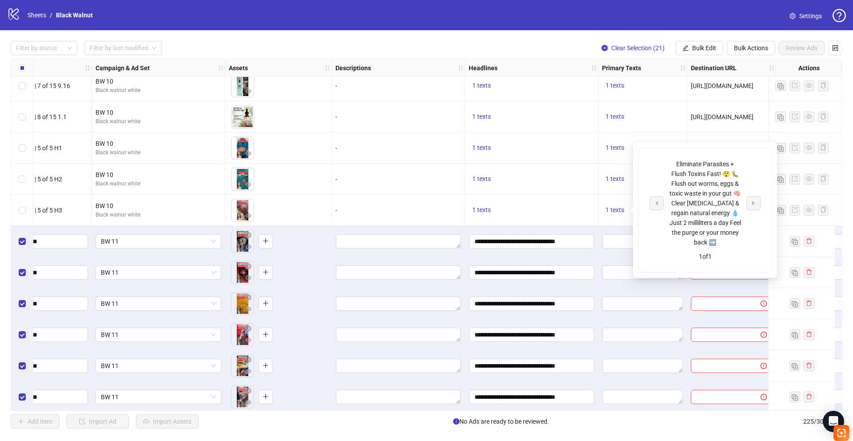
click at [616, 250] on div at bounding box center [643, 241] width 89 height 31
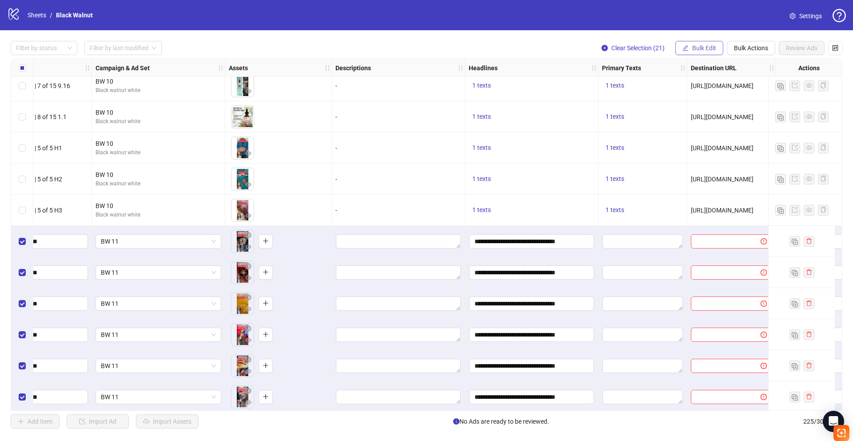
click at [706, 47] on span "Bulk Edit" at bounding box center [704, 47] width 24 height 7
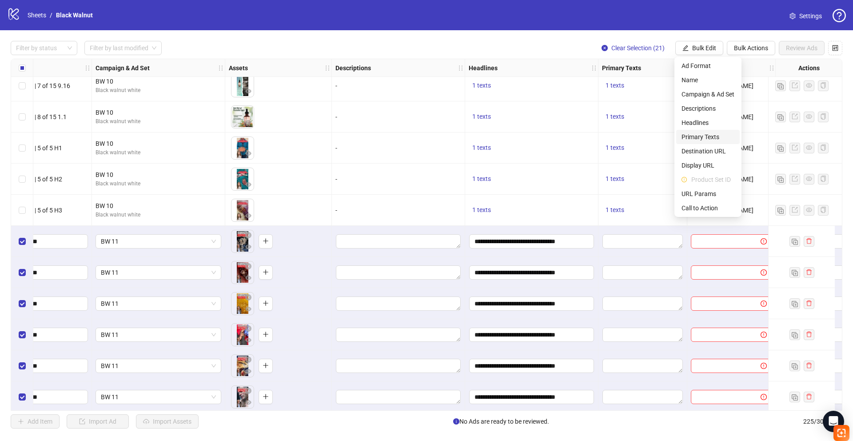
click at [709, 137] on span "Primary Texts" at bounding box center [708, 137] width 53 height 10
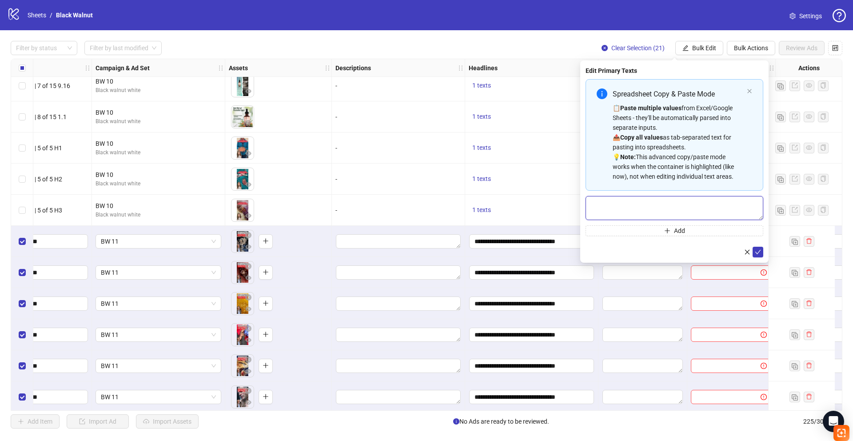
click at [648, 207] on textarea "Multi-text input container - paste or copy values" at bounding box center [675, 208] width 178 height 24
paste textarea "**********"
type textarea "**********"
click at [758, 253] on icon "check" at bounding box center [758, 252] width 6 height 6
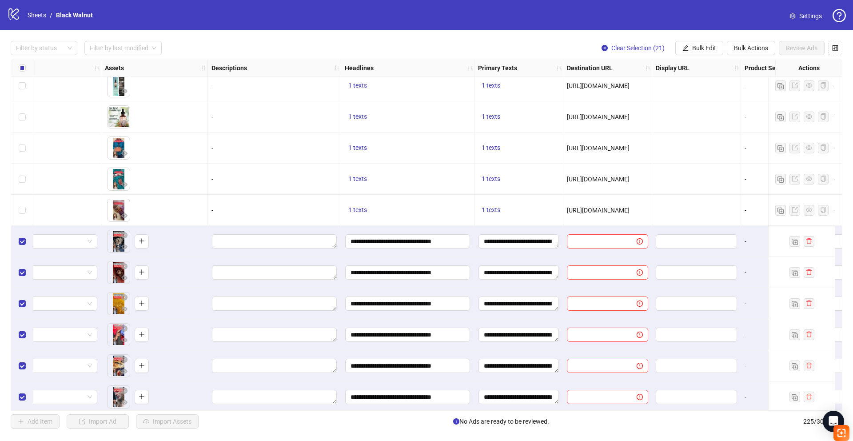
scroll to position [6197, 326]
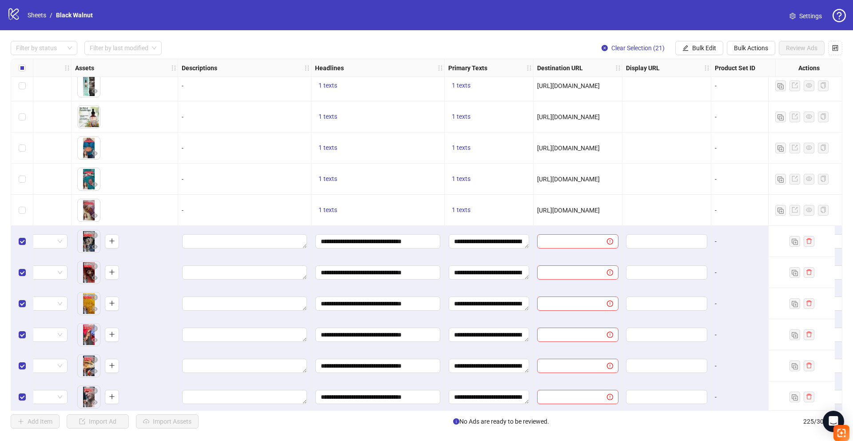
click at [591, 213] on span "[URL][DOMAIN_NAME]" at bounding box center [568, 210] width 63 height 7
drag, startPoint x: 590, startPoint y: 210, endPoint x: 580, endPoint y: 210, distance: 9.3
click at [580, 210] on span "[URL][DOMAIN_NAME]" at bounding box center [568, 210] width 63 height 7
click at [574, 209] on span "[URL][DOMAIN_NAME]" at bounding box center [568, 210] width 63 height 7
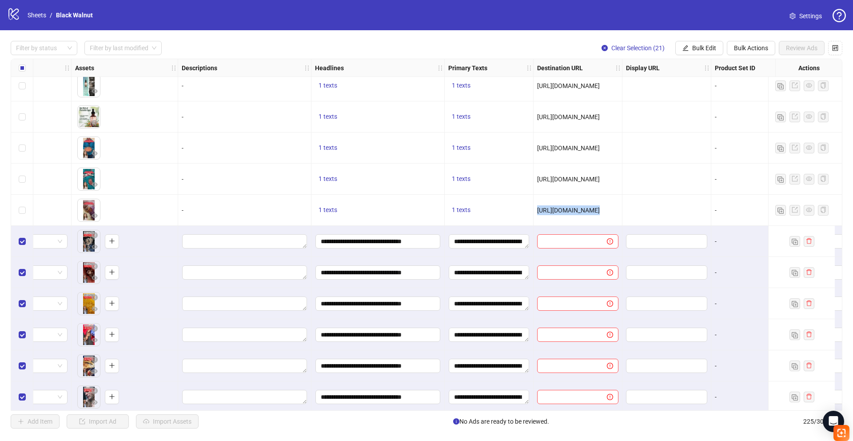
click at [574, 209] on span "[URL][DOMAIN_NAME]" at bounding box center [568, 210] width 63 height 7
copy span "[URL][DOMAIN_NAME]"
click at [592, 240] on input "text" at bounding box center [569, 241] width 52 height 10
click at [706, 45] on span "Bulk Edit" at bounding box center [704, 47] width 24 height 7
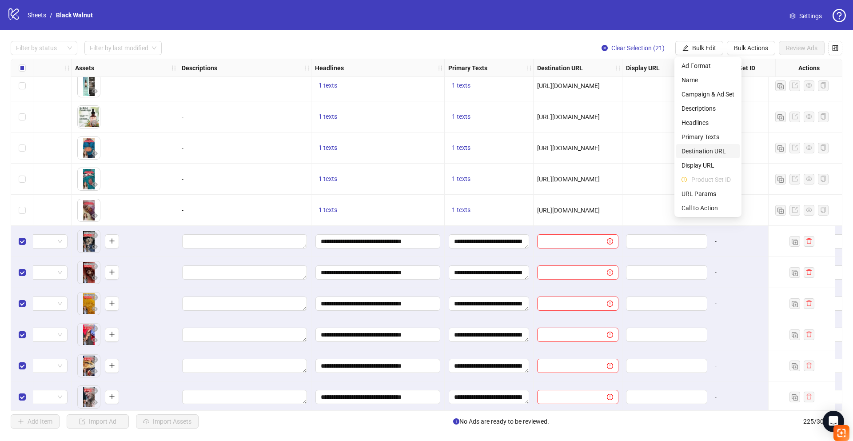
click at [701, 148] on span "Destination URL" at bounding box center [708, 151] width 53 height 10
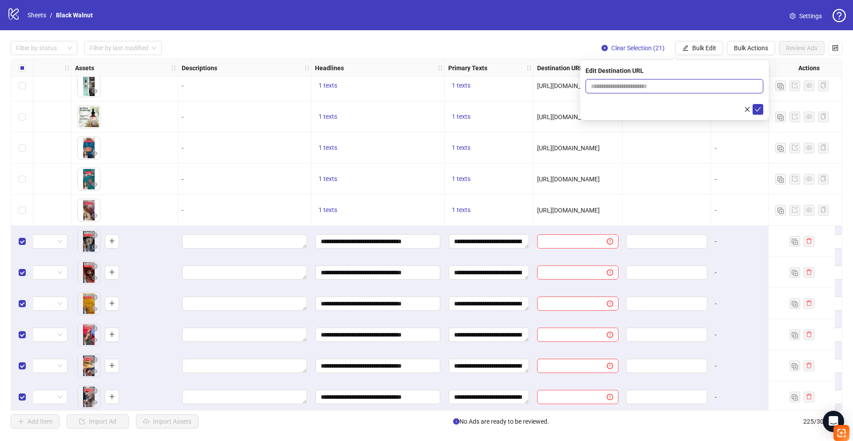
click at [633, 88] on input "text" at bounding box center [671, 86] width 160 height 10
paste input "**********"
type input "**********"
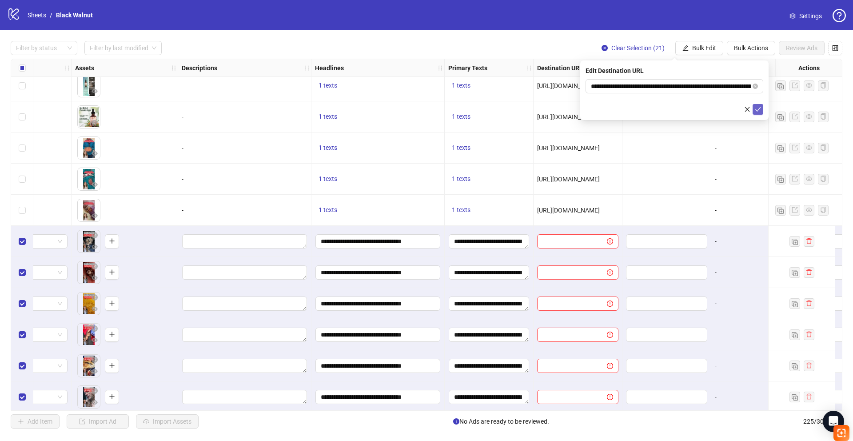
click at [761, 108] on icon "check" at bounding box center [758, 109] width 6 height 6
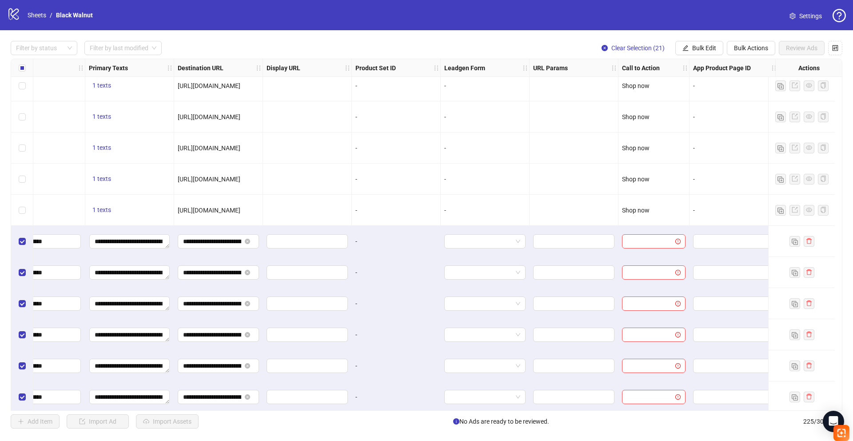
scroll to position [6197, 696]
click at [634, 210] on span "Shop now" at bounding box center [633, 210] width 28 height 7
copy span "Shop now"
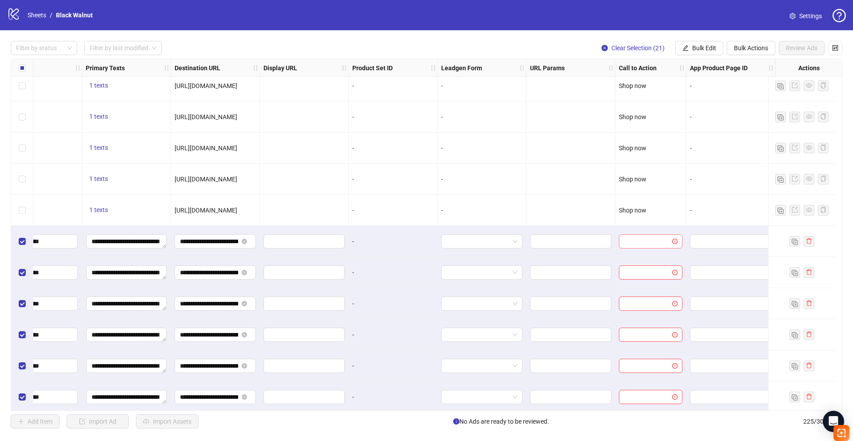
click at [649, 237] on input "search" at bounding box center [646, 241] width 45 height 13
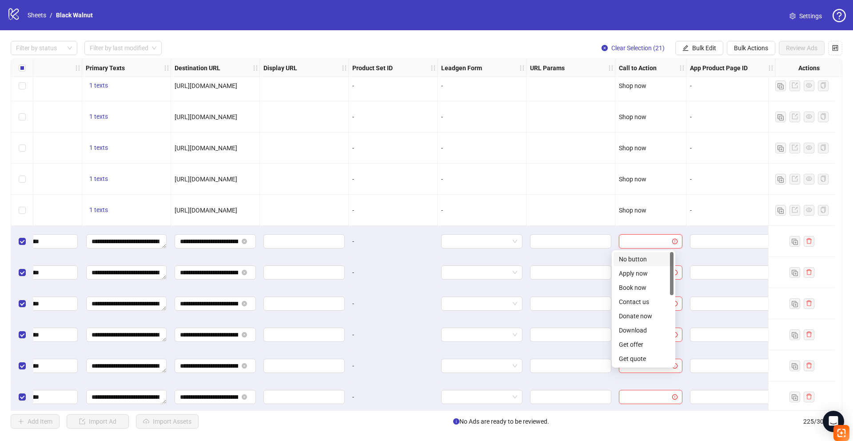
click at [650, 236] on input "search" at bounding box center [646, 241] width 45 height 13
click at [706, 46] on span "Bulk Edit" at bounding box center [704, 47] width 24 height 7
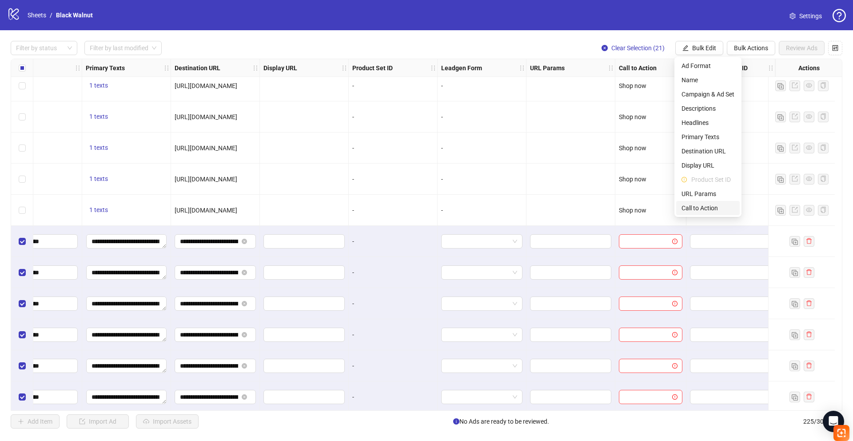
click at [712, 207] on span "Call to Action" at bounding box center [708, 208] width 53 height 10
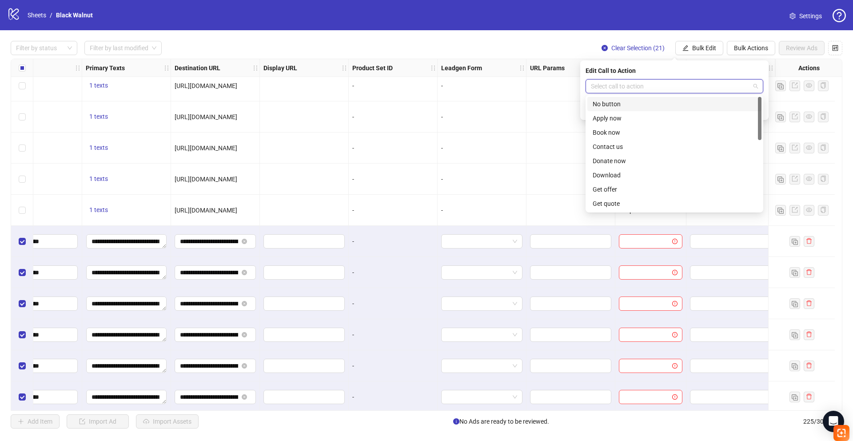
click at [650, 87] on input "search" at bounding box center [670, 86] width 159 height 13
click at [625, 168] on div "Shop now" at bounding box center [675, 169] width 164 height 10
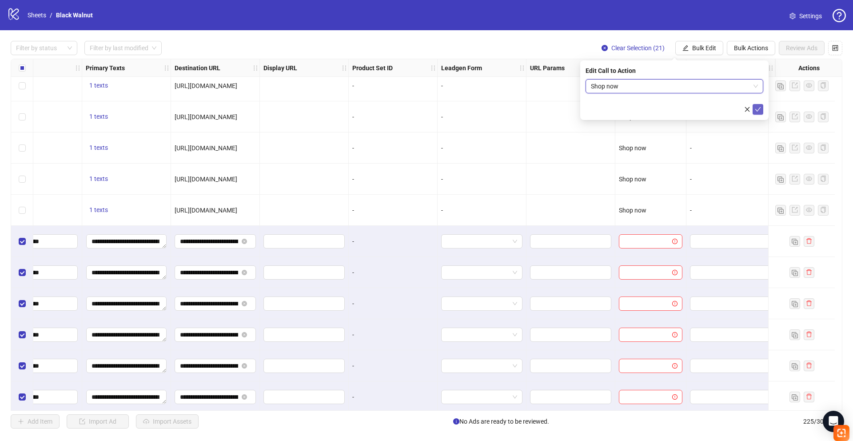
click at [759, 110] on icon "check" at bounding box center [758, 109] width 6 height 6
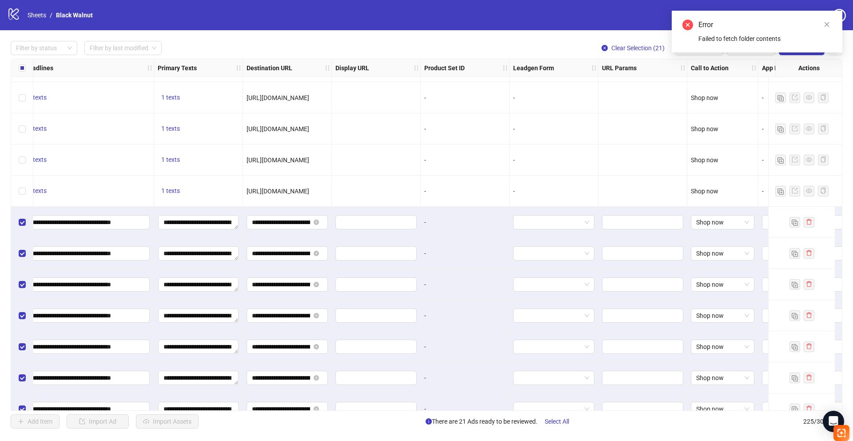
scroll to position [6216, 696]
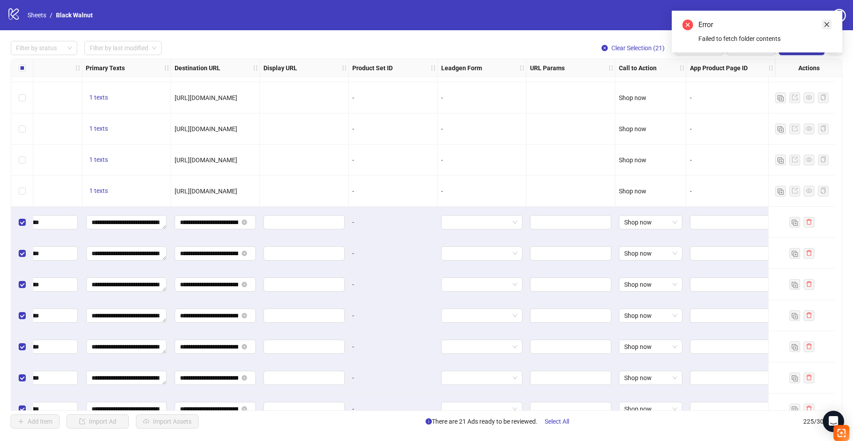
click at [825, 24] on icon "close" at bounding box center [827, 24] width 6 height 6
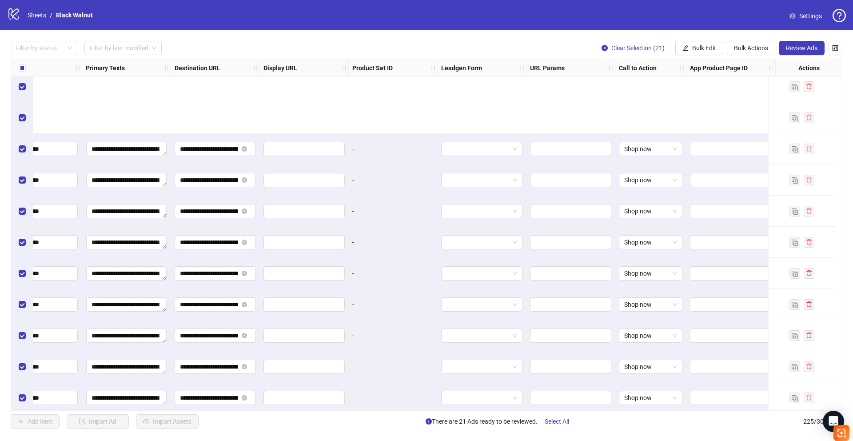
scroll to position [6669, 696]
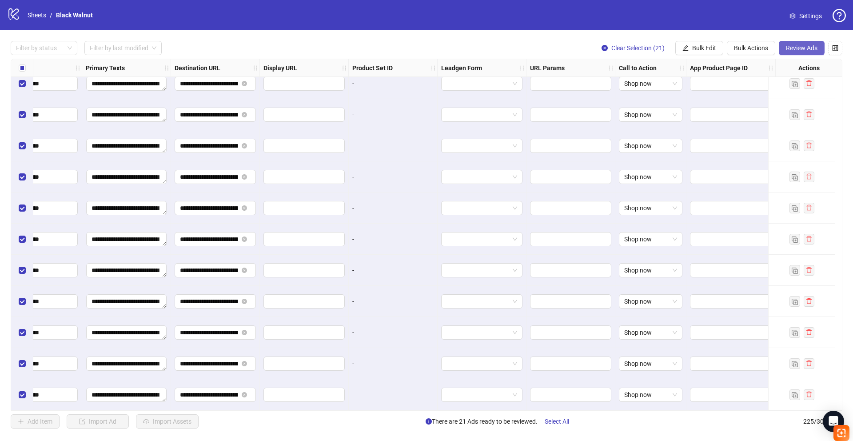
click at [801, 48] on span "Review Ads" at bounding box center [802, 47] width 32 height 7
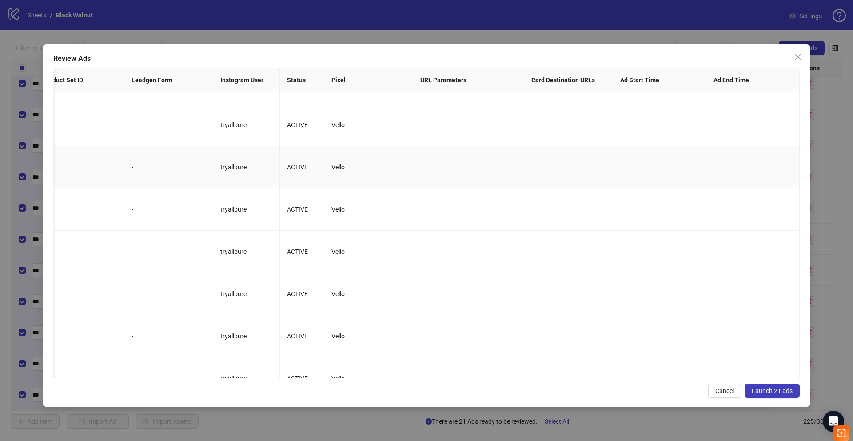
scroll to position [638, 1001]
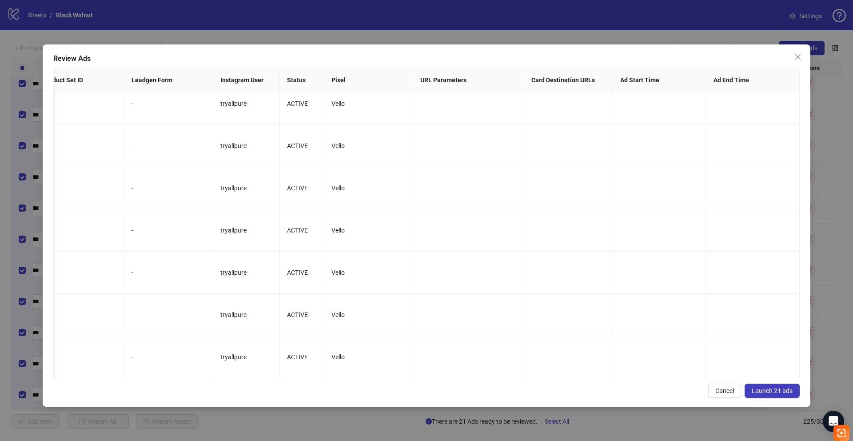
click at [771, 393] on span "Launch 21 ads" at bounding box center [772, 390] width 41 height 7
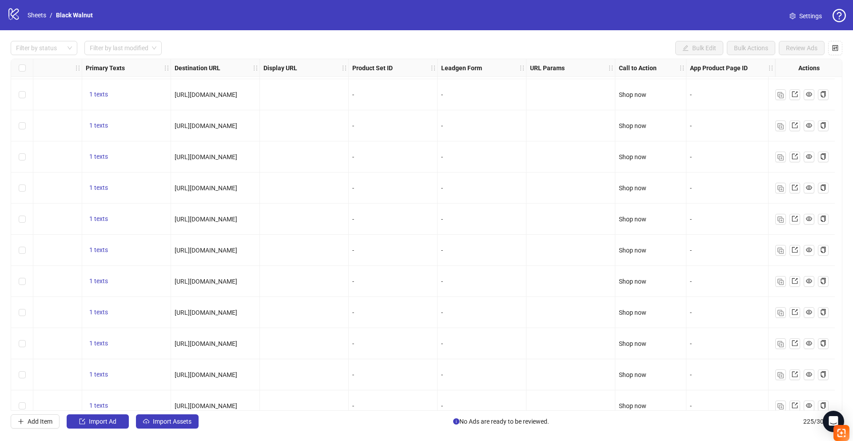
scroll to position [3283, 692]
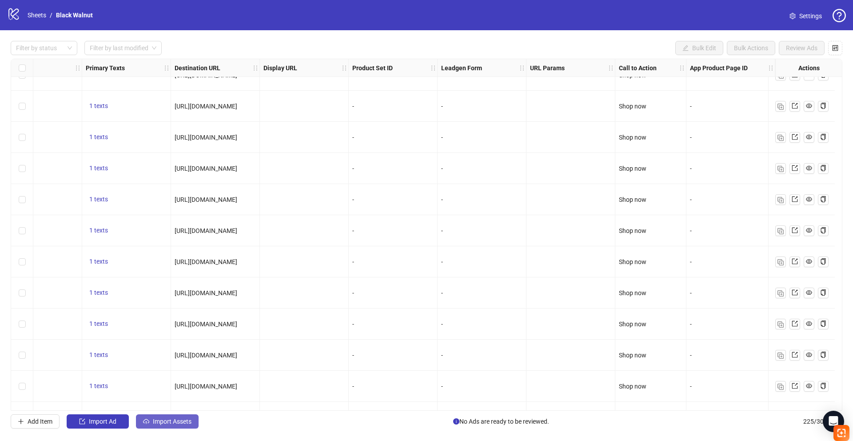
click at [164, 420] on span "Import Assets" at bounding box center [172, 421] width 39 height 7
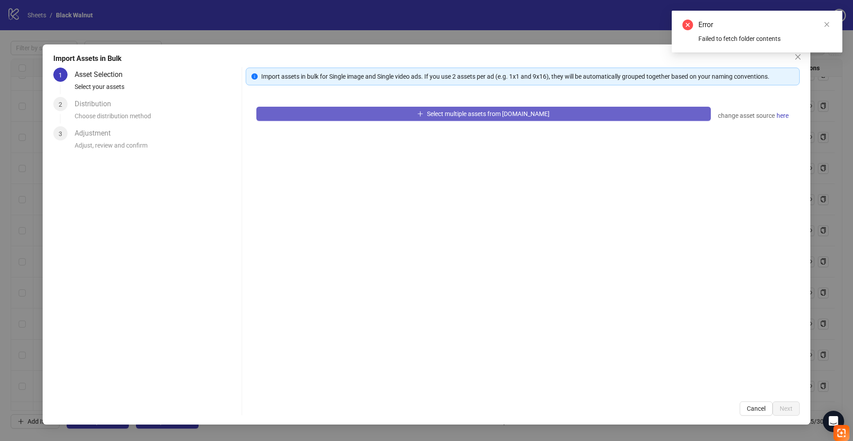
click at [445, 113] on span "Select multiple assets from [DOMAIN_NAME]" at bounding box center [488, 113] width 123 height 7
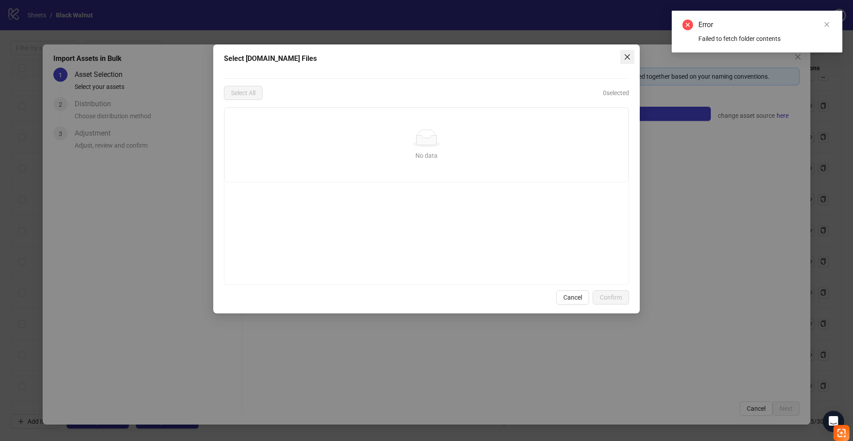
click at [628, 58] on icon "close" at bounding box center [627, 56] width 7 height 7
